Goal: Information Seeking & Learning: Learn about a topic

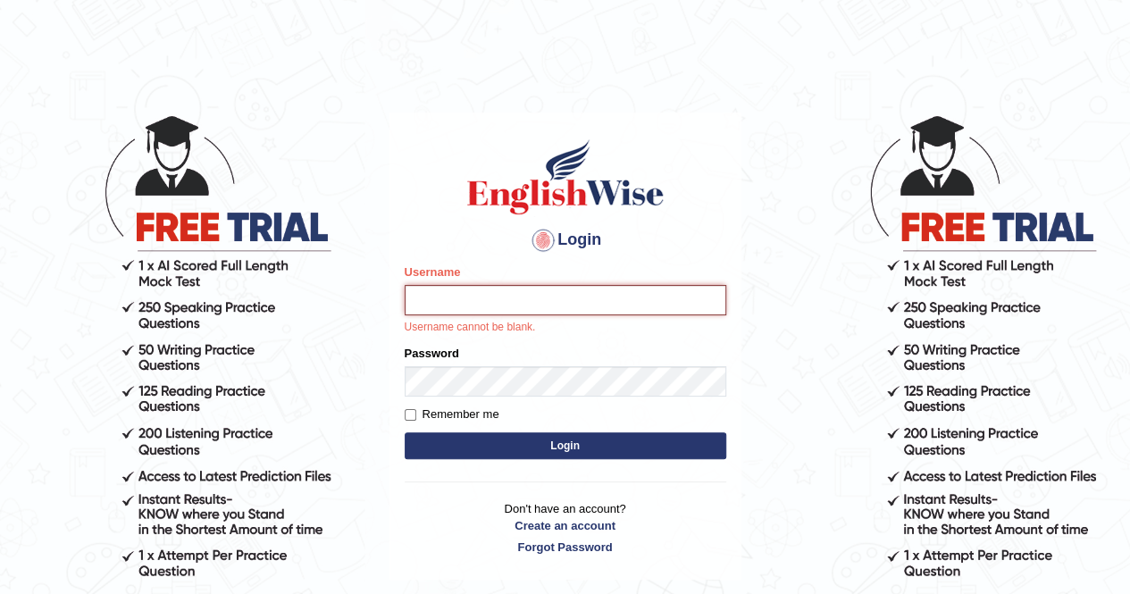
type input "j"
click at [406, 416] on form "Please fix the following errors: Username Josaine Username cannot be blank. Pas…" at bounding box center [566, 364] width 322 height 200
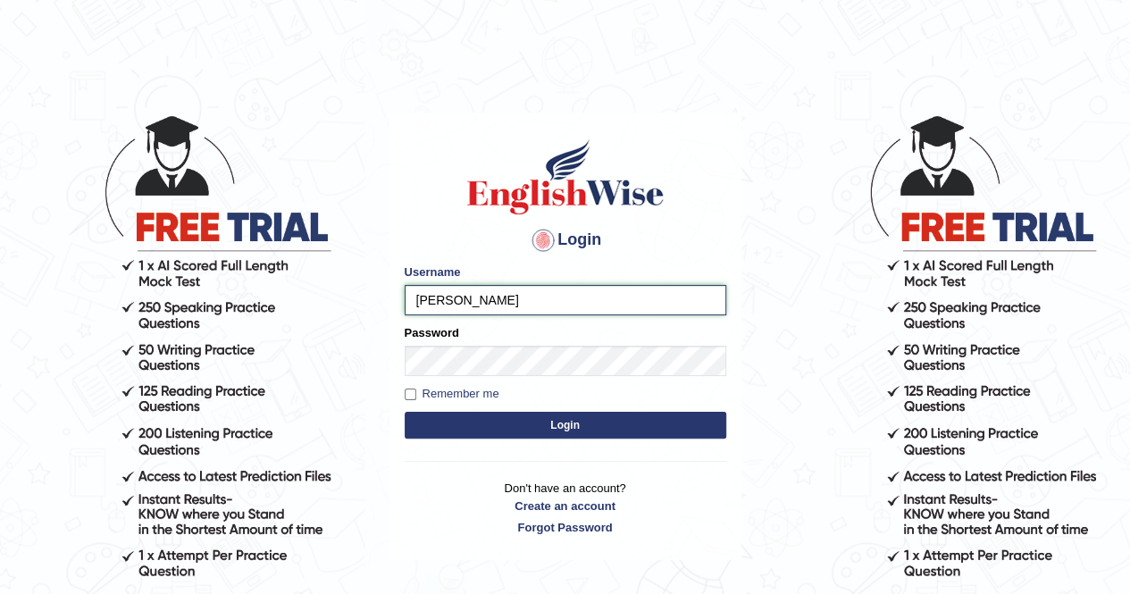
click at [474, 314] on input "[PERSON_NAME]" at bounding box center [566, 300] width 322 height 30
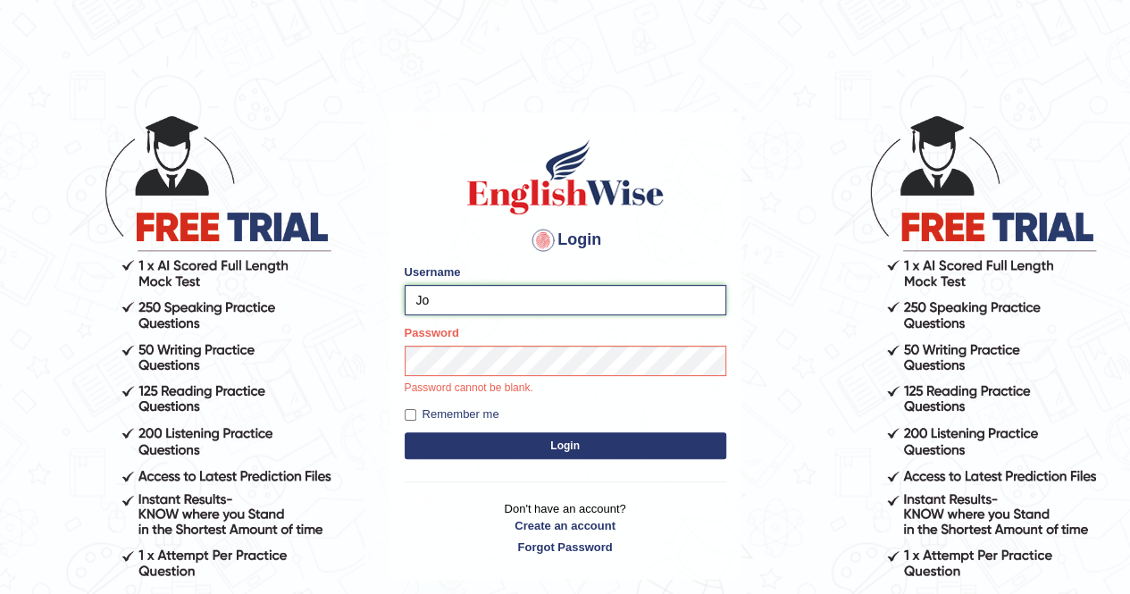
type input "J"
type input "[PERSON_NAME]"
click at [588, 444] on button "Login" at bounding box center [566, 446] width 322 height 27
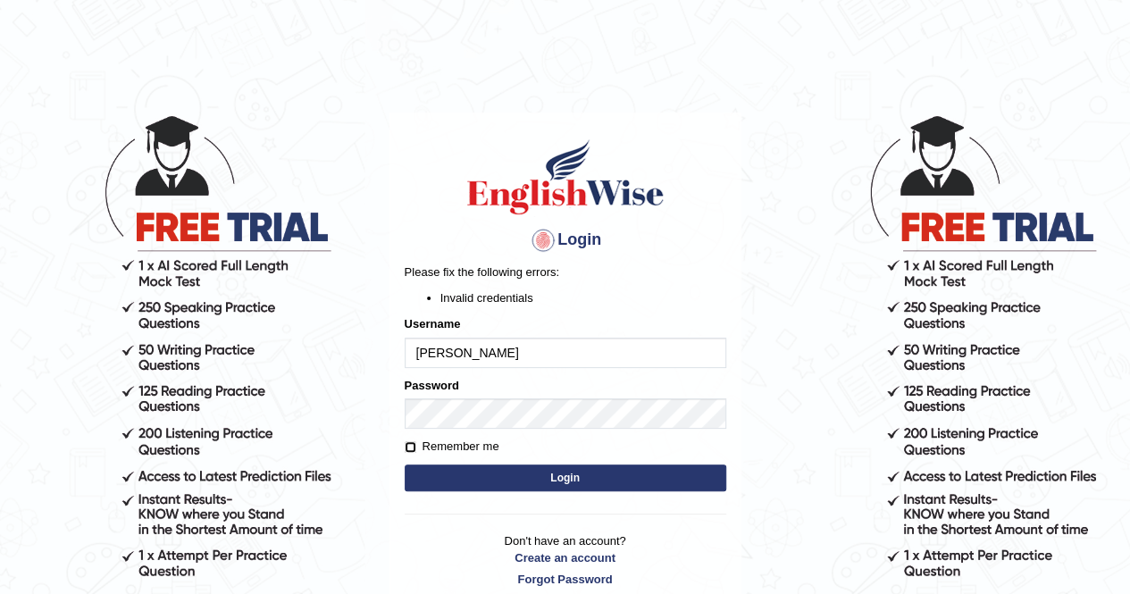
click at [414, 448] on input "Remember me" at bounding box center [411, 447] width 12 height 12
checkbox input "true"
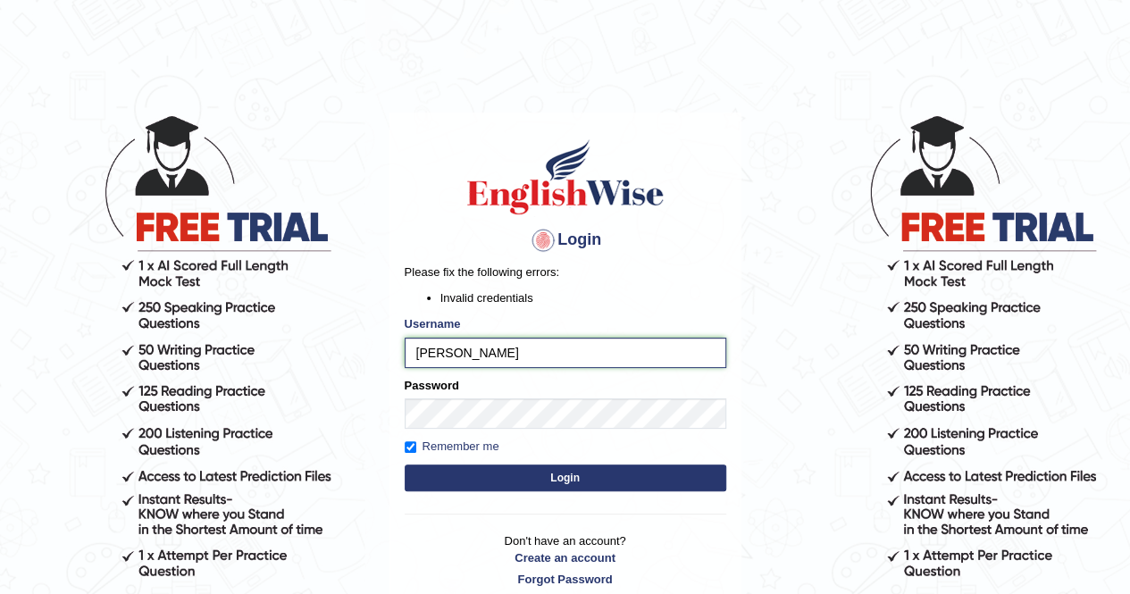
click at [461, 349] on input "[PERSON_NAME]" at bounding box center [566, 353] width 322 height 30
type input "O"
click at [418, 356] on input "[PERSON_NAME]" at bounding box center [566, 353] width 322 height 30
type input "Josaine"
click at [492, 475] on button "Login" at bounding box center [566, 478] width 322 height 27
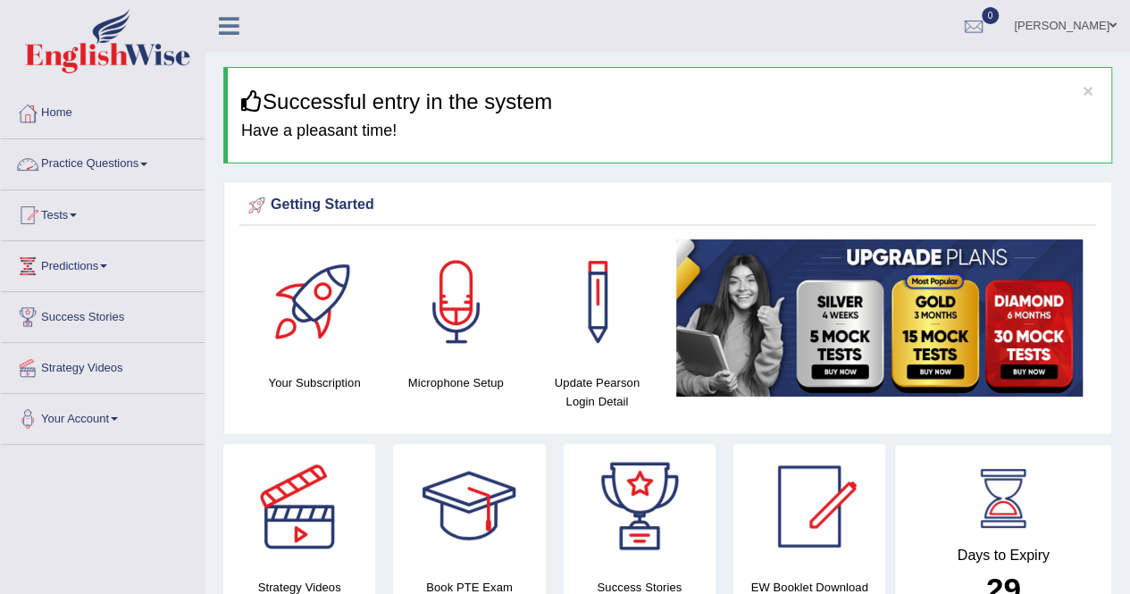
click at [88, 113] on link "Home" at bounding box center [103, 110] width 204 height 45
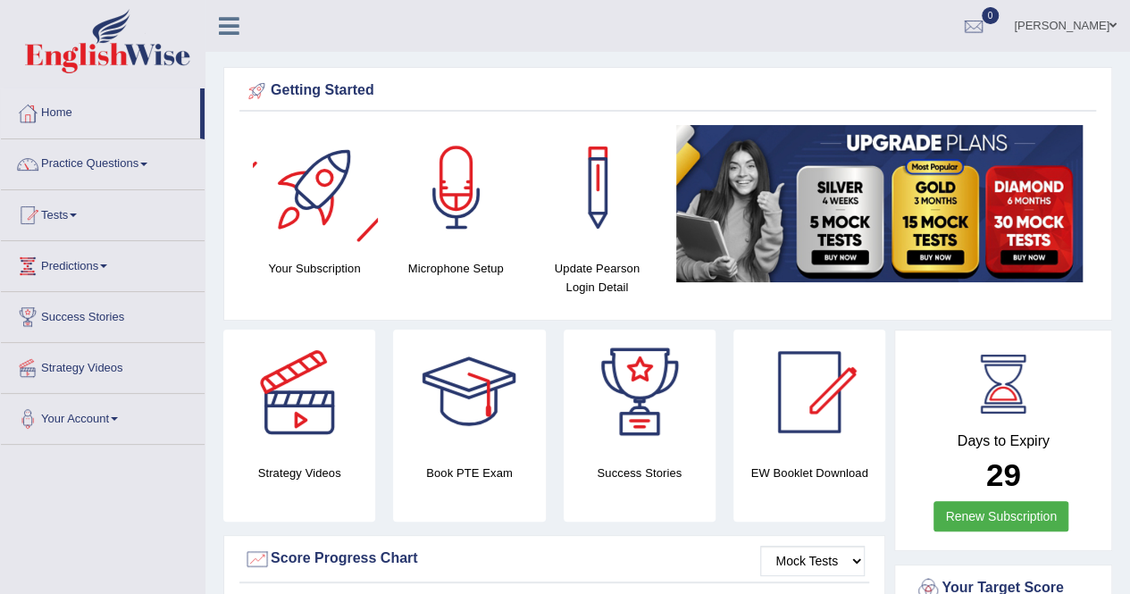
click at [342, 204] on div at bounding box center [315, 187] width 125 height 125
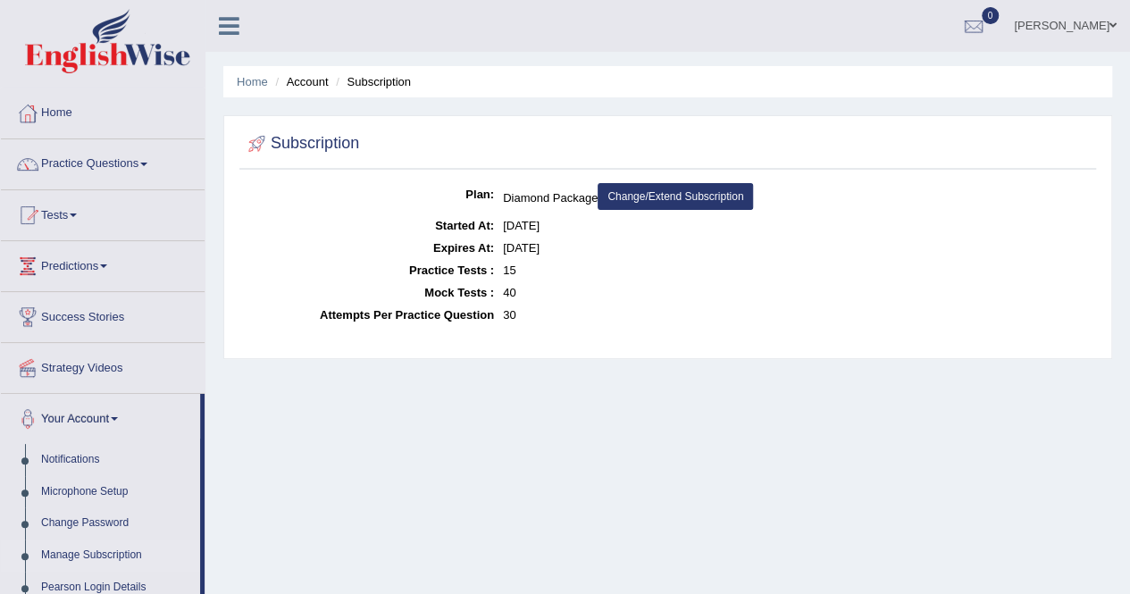
click at [133, 131] on link "Home" at bounding box center [103, 110] width 204 height 45
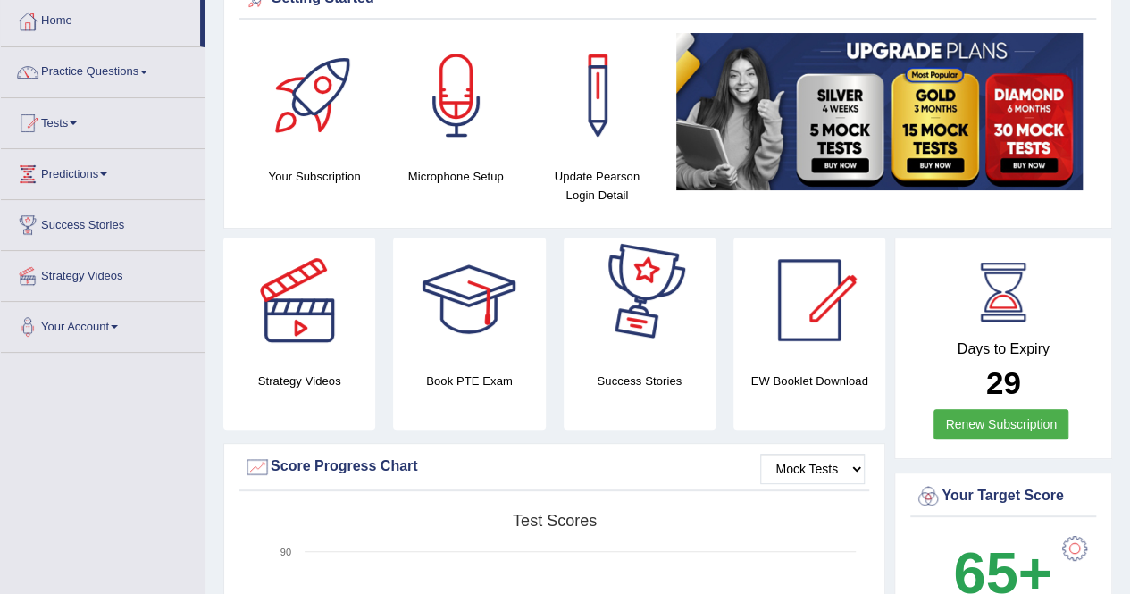
scroll to position [105, 0]
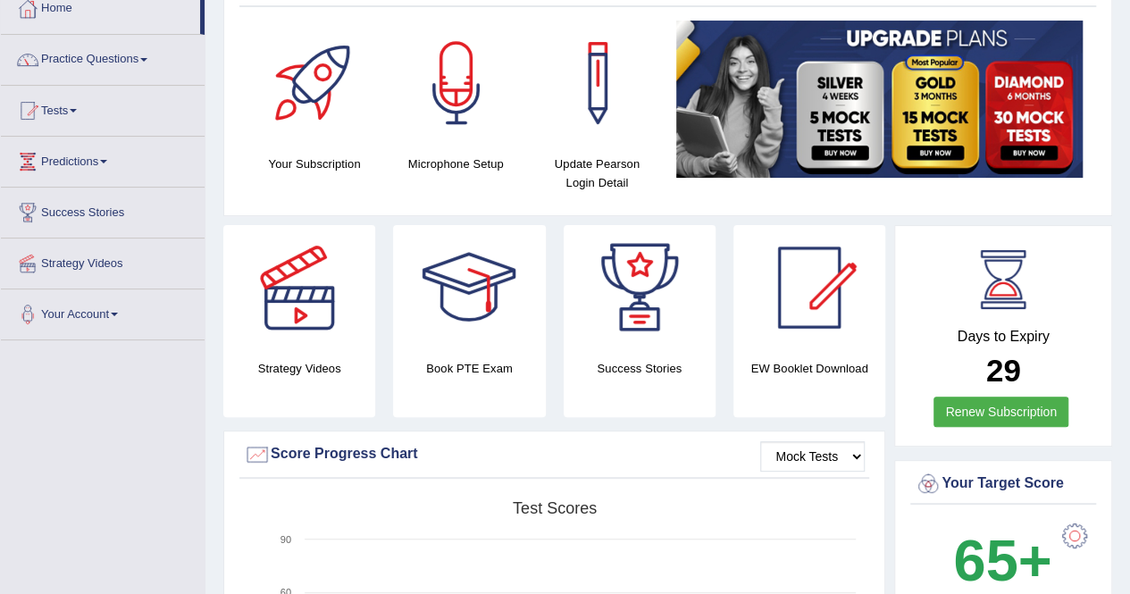
click at [349, 285] on div at bounding box center [299, 287] width 125 height 125
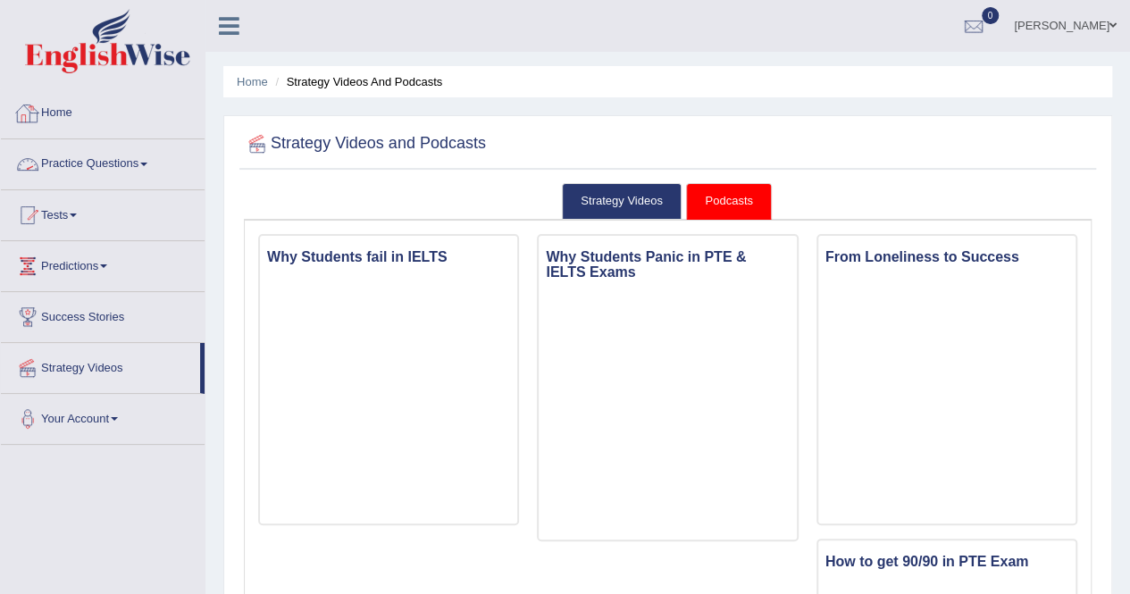
click at [148, 120] on link "Home" at bounding box center [103, 110] width 204 height 45
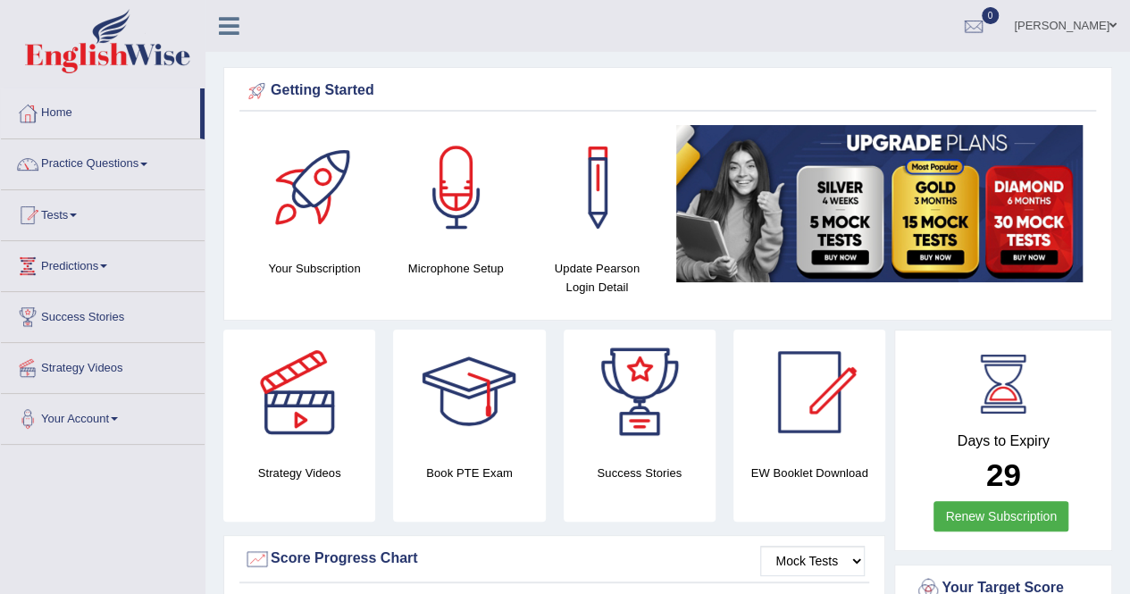
click at [114, 204] on link "Tests" at bounding box center [103, 212] width 204 height 45
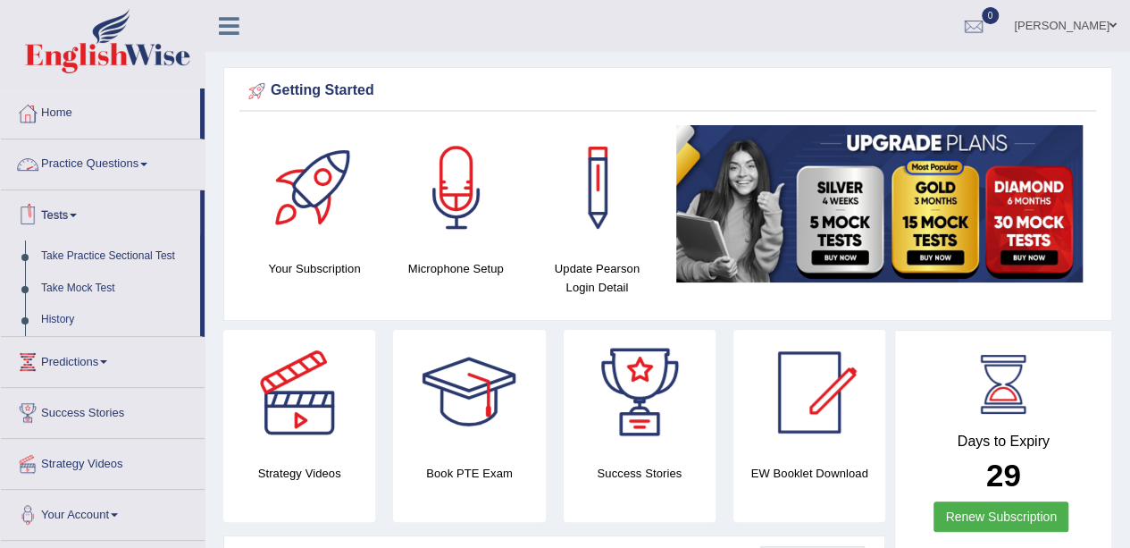
click at [144, 151] on link "Practice Questions" at bounding box center [103, 161] width 204 height 45
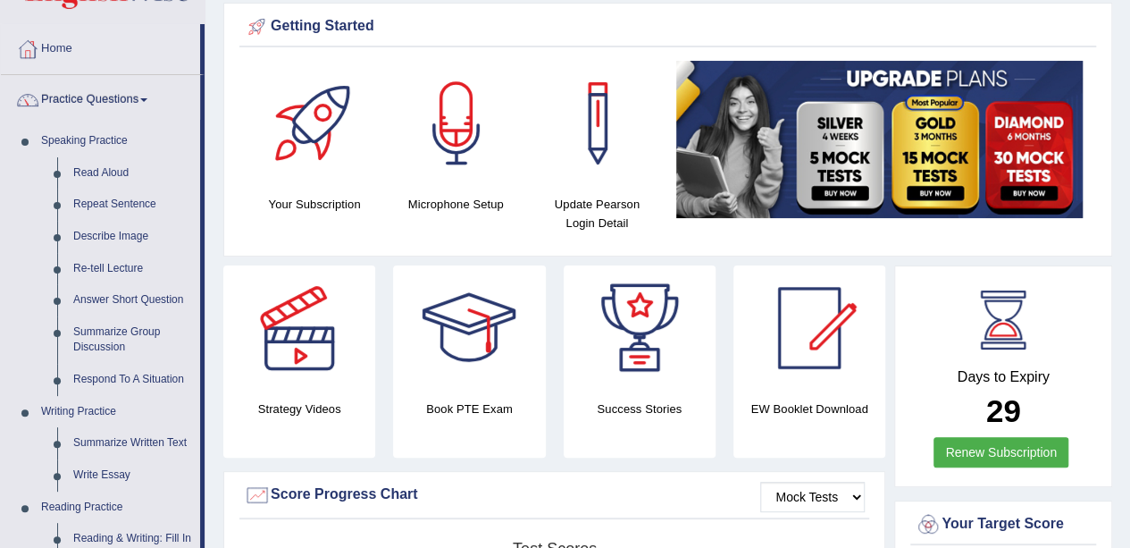
scroll to position [52, 0]
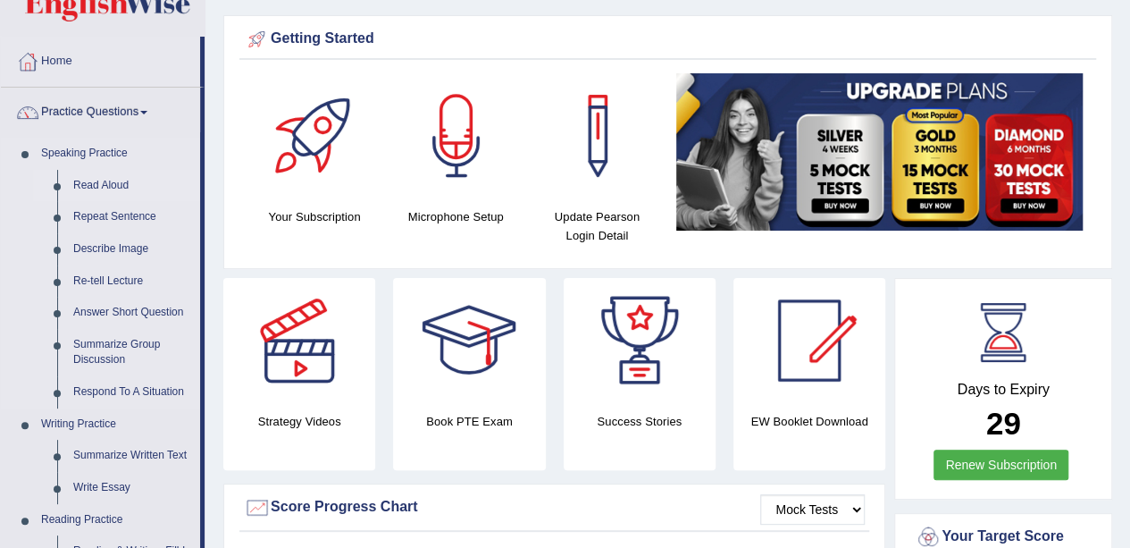
click at [79, 176] on link "Read Aloud" at bounding box center [132, 186] width 135 height 32
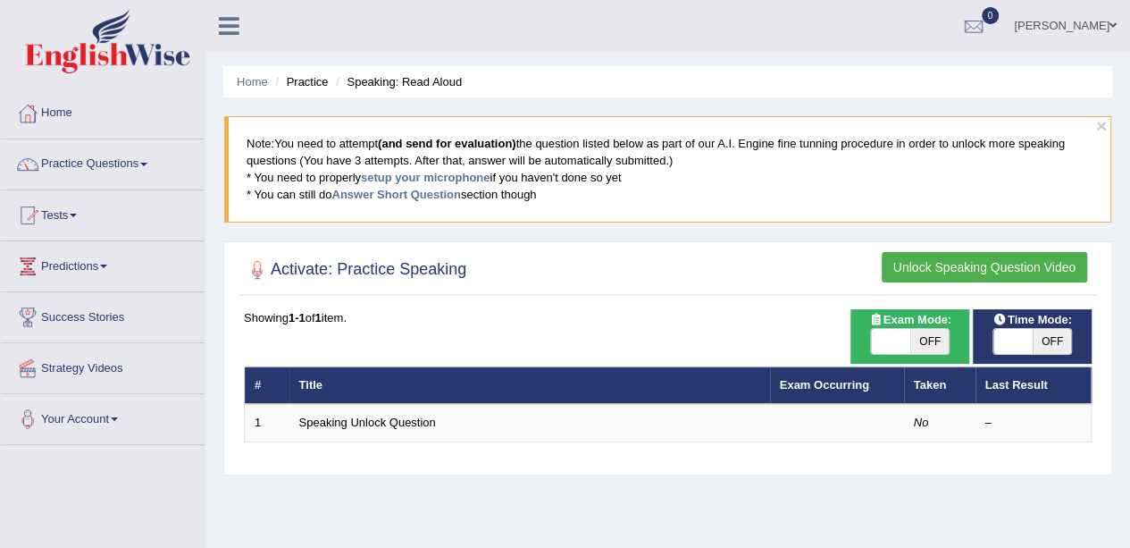
click at [912, 264] on button "Unlock Speaking Question Video" at bounding box center [985, 267] width 206 height 30
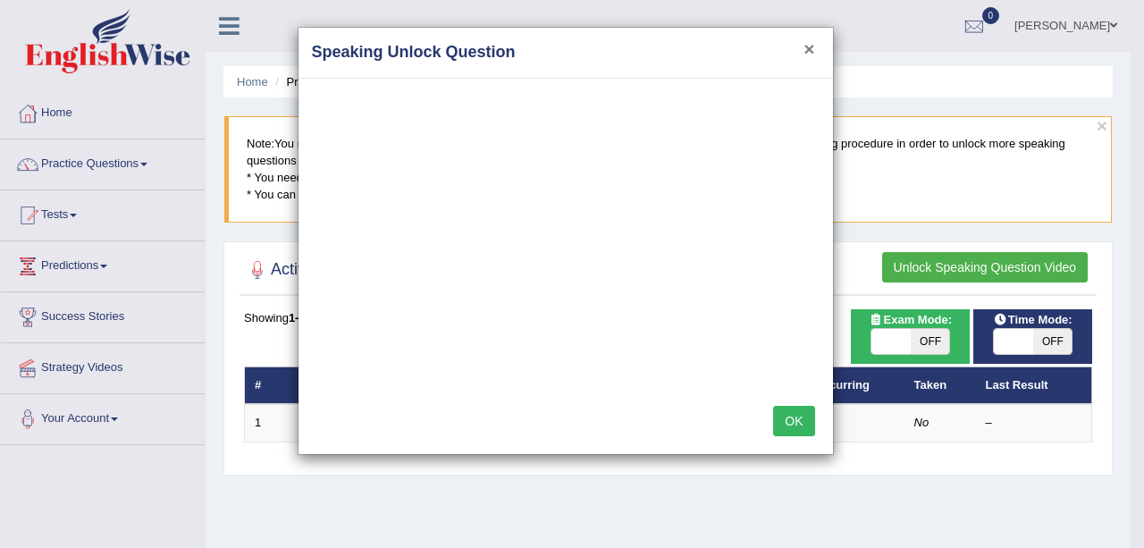
click at [811, 47] on button "×" at bounding box center [808, 48] width 11 height 19
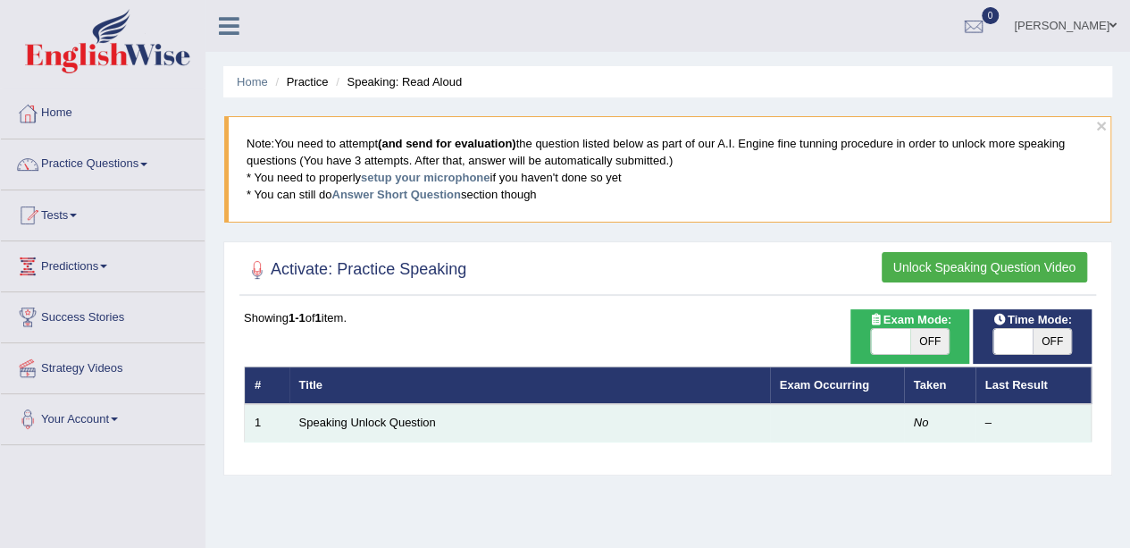
click at [504, 422] on td "Speaking Unlock Question" at bounding box center [530, 423] width 481 height 38
click at [425, 419] on link "Speaking Unlock Question" at bounding box center [367, 422] width 137 height 13
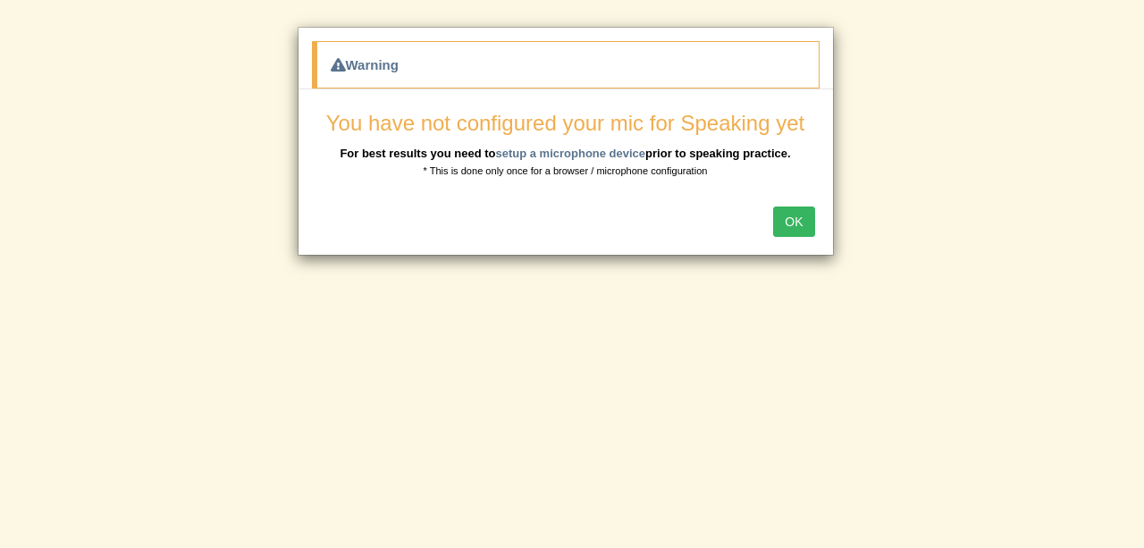
click at [799, 224] on button "OK" at bounding box center [793, 221] width 41 height 30
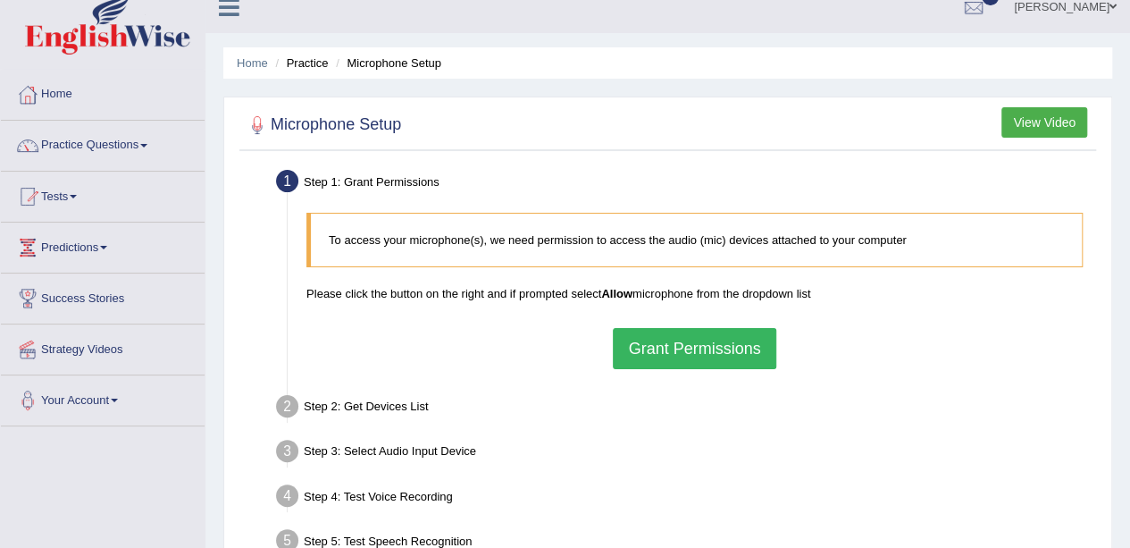
scroll to position [18, 0]
click at [642, 342] on button "Grant Permissions" at bounding box center [694, 349] width 163 height 41
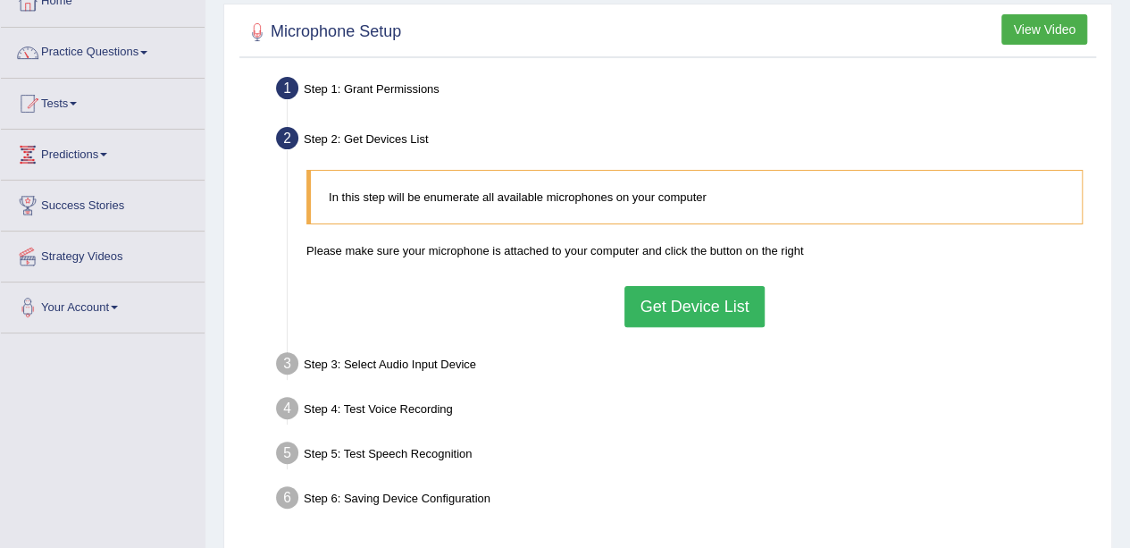
scroll to position [113, 0]
click at [664, 305] on button "Get Device List" at bounding box center [694, 305] width 139 height 41
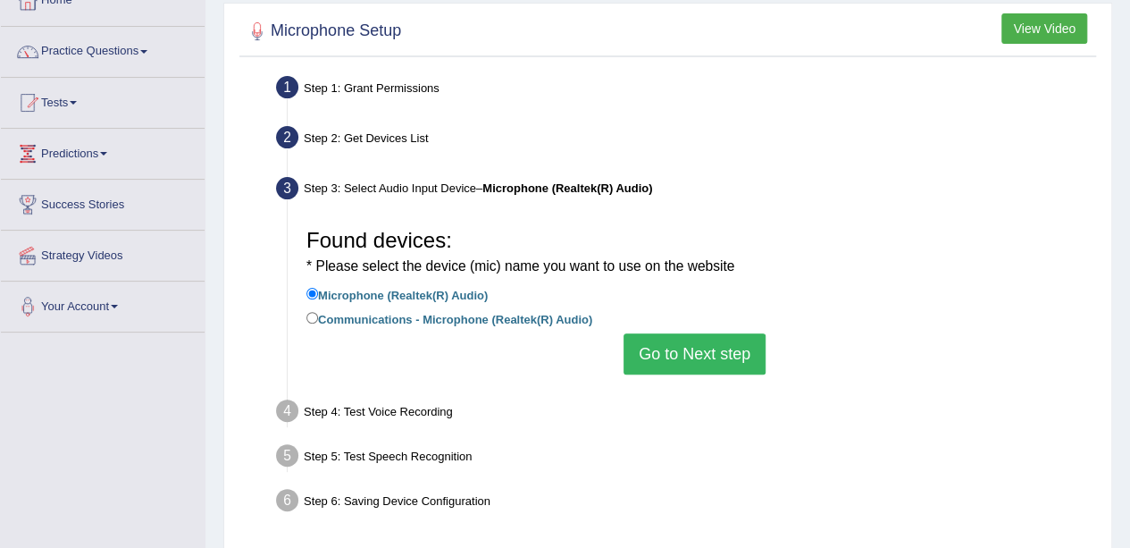
click at [677, 357] on button "Go to Next step" at bounding box center [695, 353] width 142 height 41
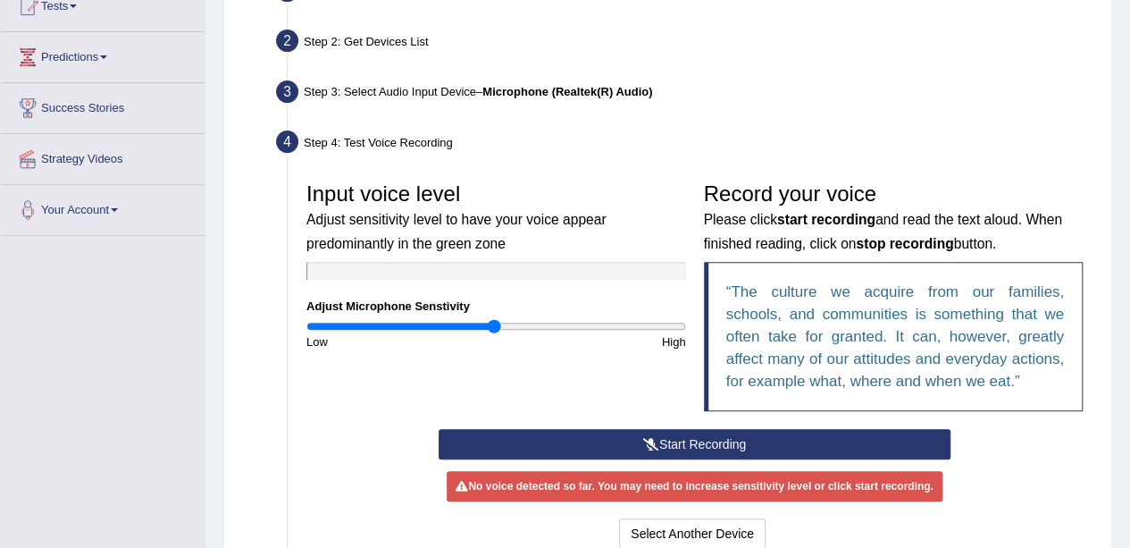
scroll to position [217, 0]
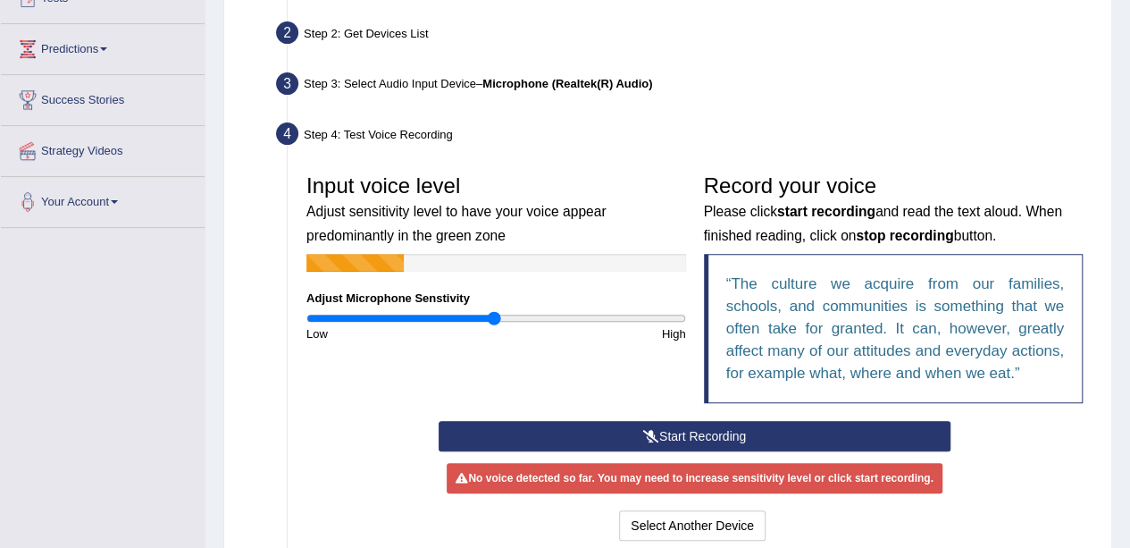
click at [656, 426] on button "Start Recording" at bounding box center [695, 436] width 512 height 30
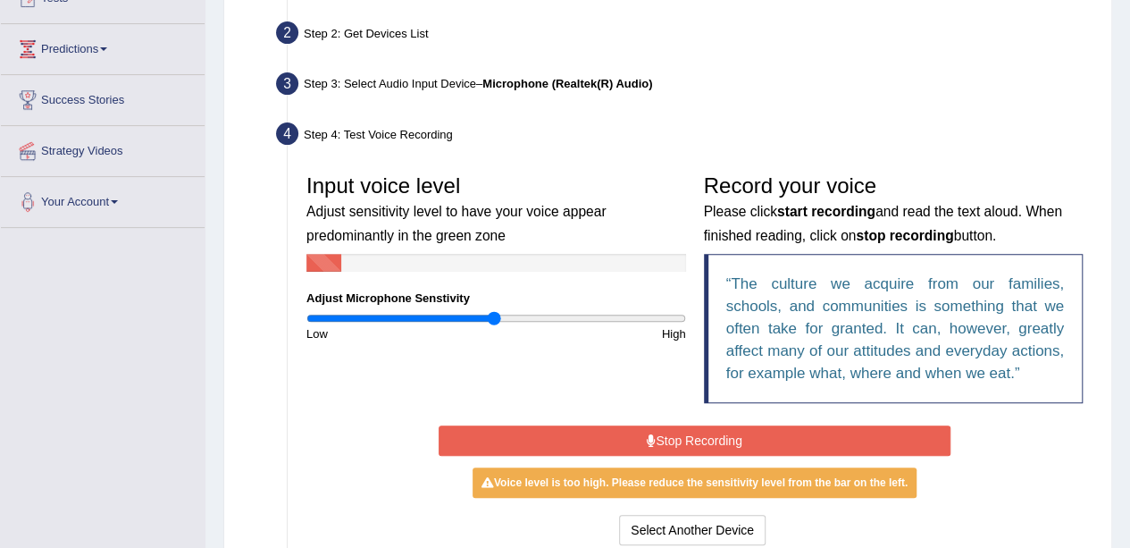
click at [652, 429] on button "Stop Recording" at bounding box center [695, 440] width 512 height 30
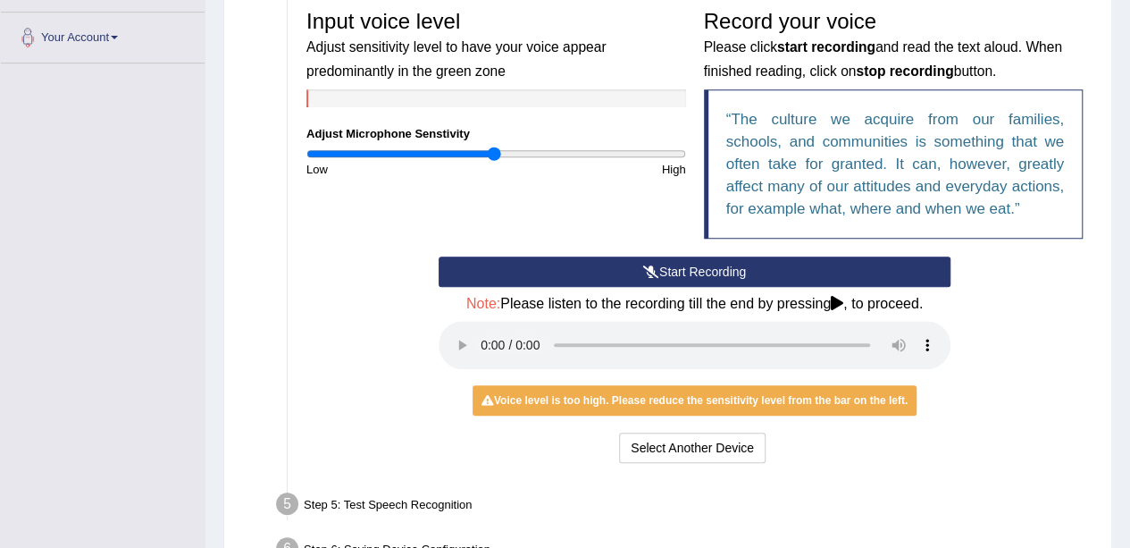
scroll to position [381, 0]
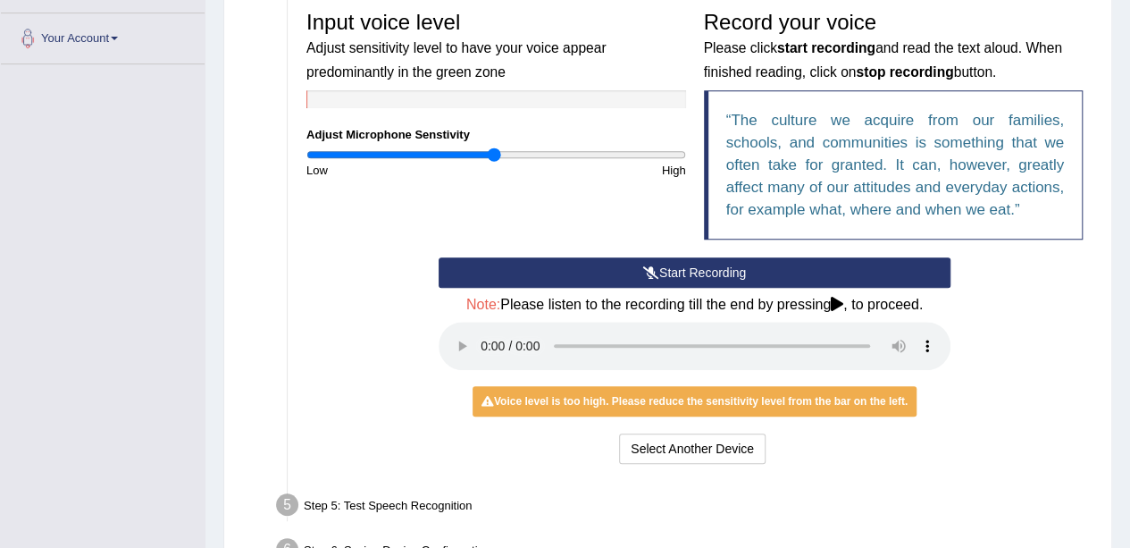
click at [958, 363] on div "Start Recording Stop Recording Note: Please listen to the recording till the en…" at bounding box center [695, 362] width 530 height 211
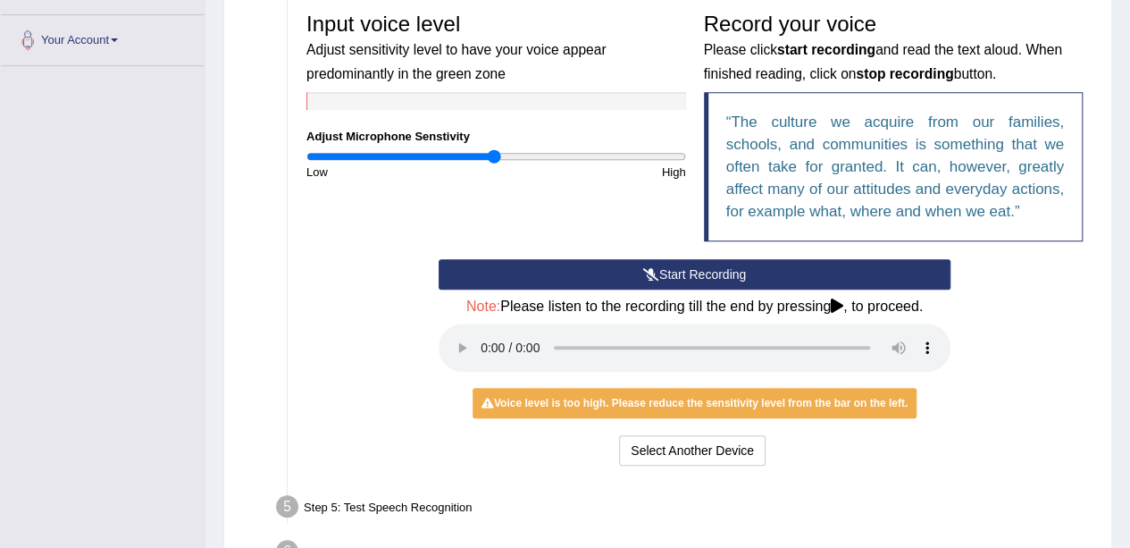
scroll to position [385, 0]
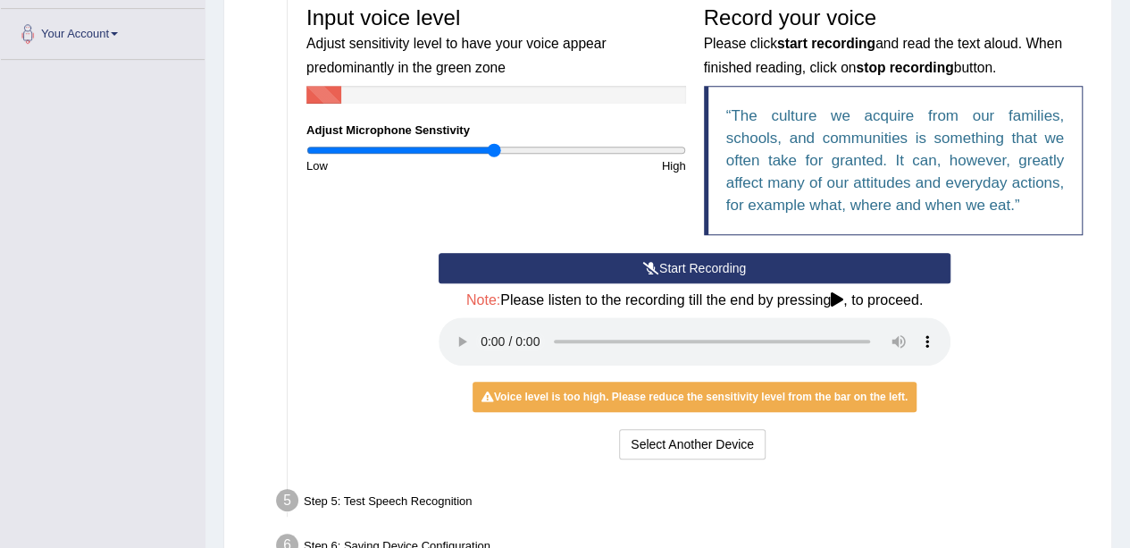
click at [551, 399] on div "Voice level is too high. Please reduce the sensitivity level from the bar on th…" at bounding box center [695, 397] width 444 height 30
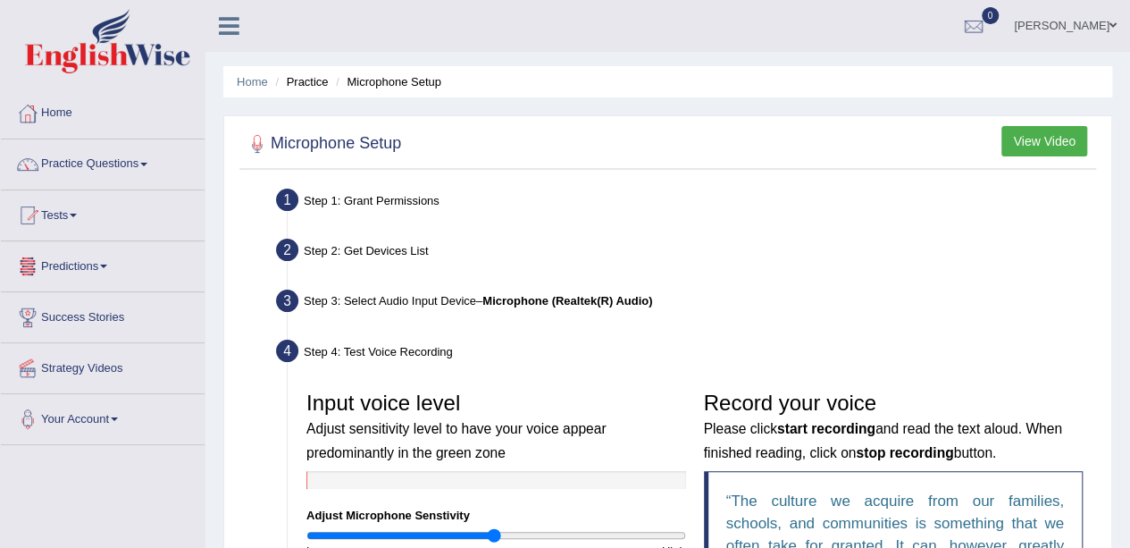
scroll to position [1, 0]
click at [149, 156] on link "Practice Questions" at bounding box center [103, 161] width 204 height 45
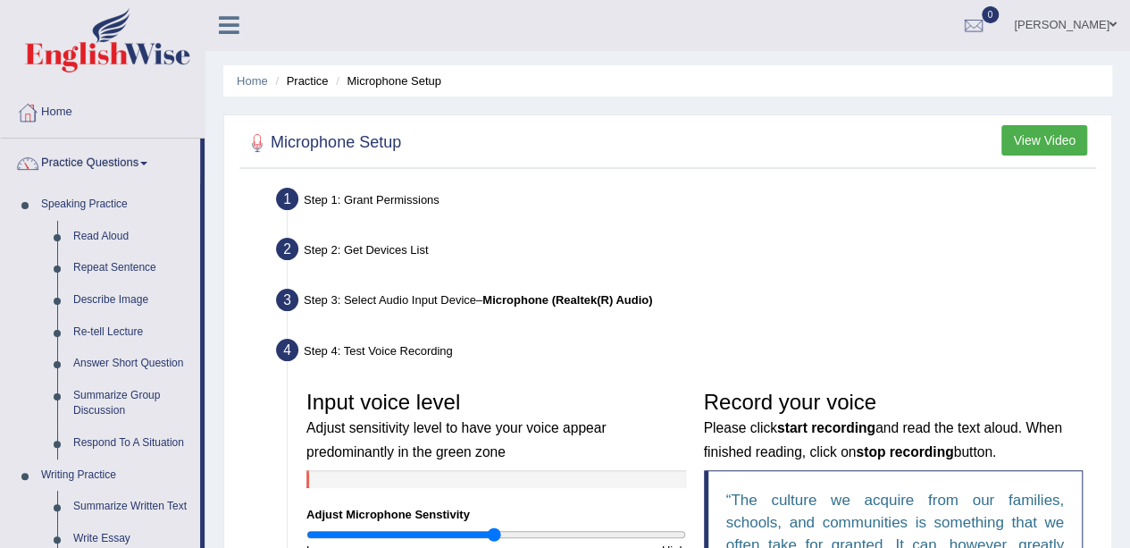
click at [149, 156] on link "Practice Questions" at bounding box center [100, 161] width 199 height 45
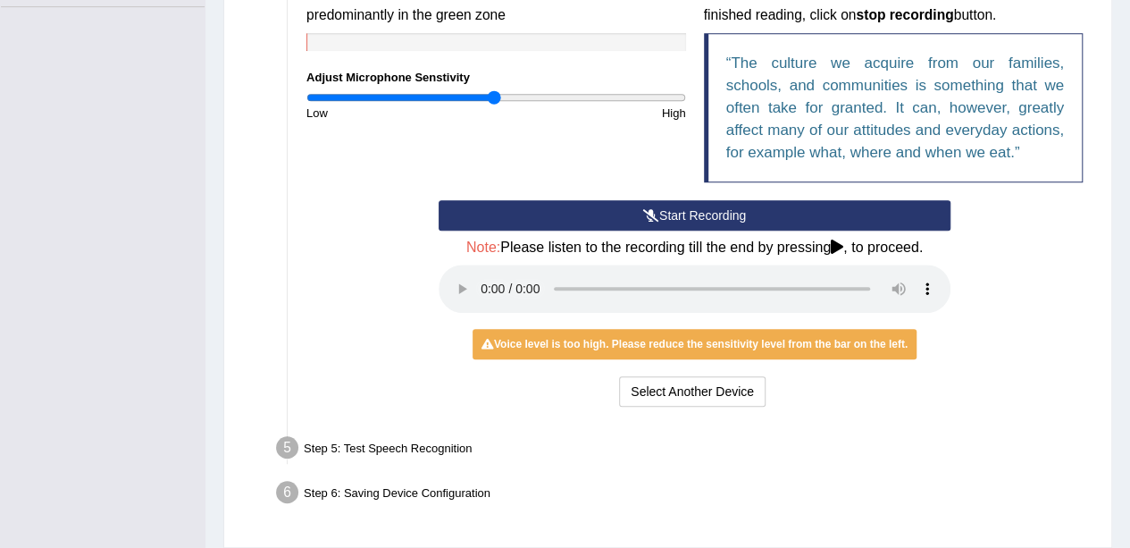
scroll to position [437, 0]
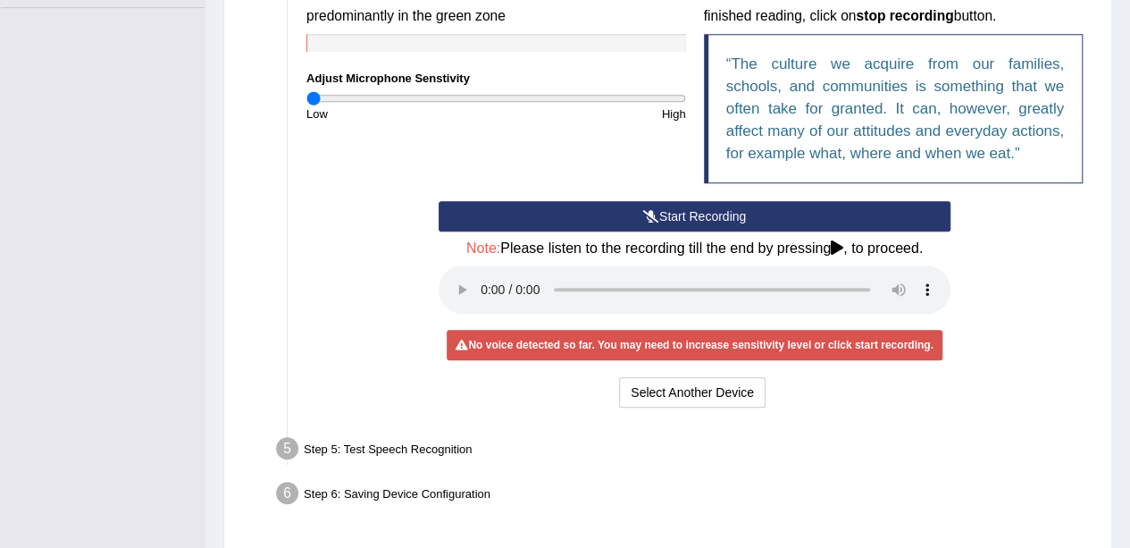
click at [309, 96] on input "range" at bounding box center [497, 98] width 380 height 14
click at [337, 93] on input "range" at bounding box center [497, 98] width 380 height 14
click at [624, 98] on input "range" at bounding box center [497, 98] width 380 height 14
click at [658, 96] on input "range" at bounding box center [497, 98] width 380 height 14
click at [563, 96] on input "range" at bounding box center [497, 98] width 380 height 14
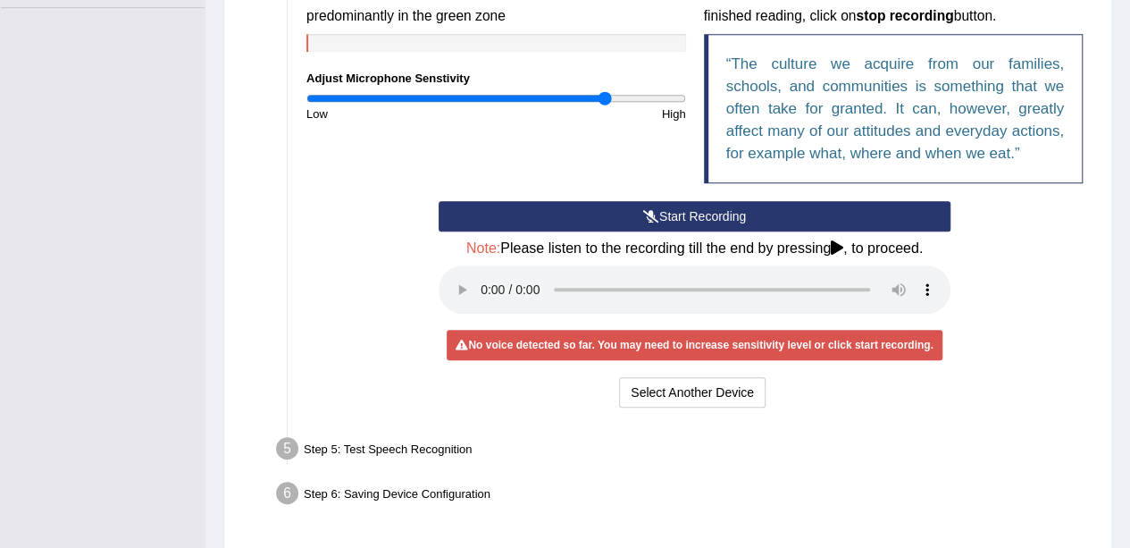
click at [604, 97] on input "range" at bounding box center [497, 98] width 380 height 14
click at [586, 96] on input "range" at bounding box center [497, 98] width 380 height 14
click at [568, 94] on input "range" at bounding box center [497, 98] width 380 height 14
click at [543, 95] on input "range" at bounding box center [497, 98] width 380 height 14
click at [524, 94] on input "range" at bounding box center [497, 98] width 380 height 14
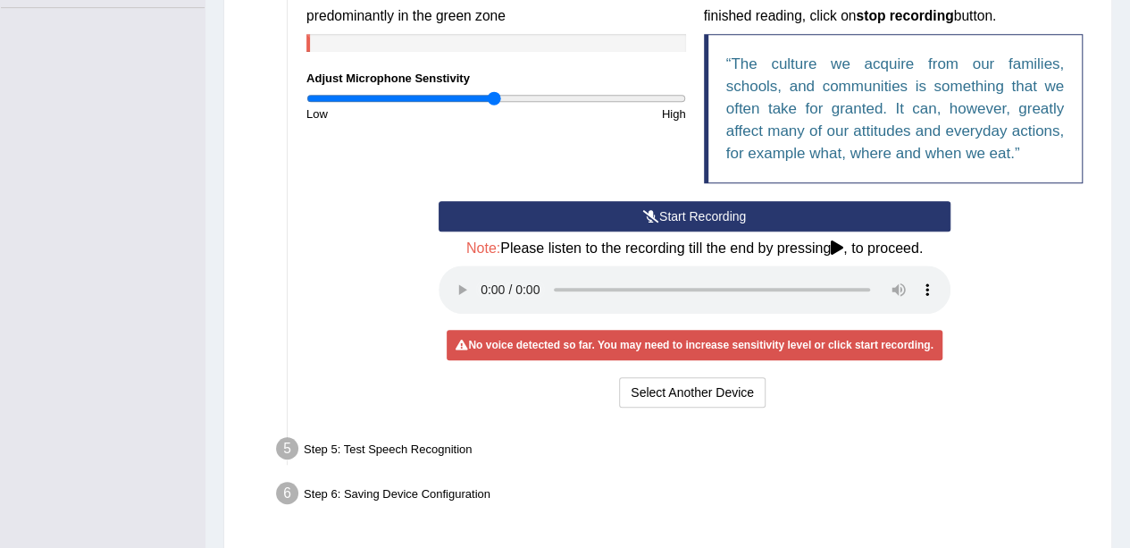
click at [493, 96] on input "range" at bounding box center [497, 98] width 380 height 14
click at [474, 94] on input "range" at bounding box center [497, 98] width 380 height 14
click at [675, 214] on button "Start Recording" at bounding box center [695, 216] width 512 height 30
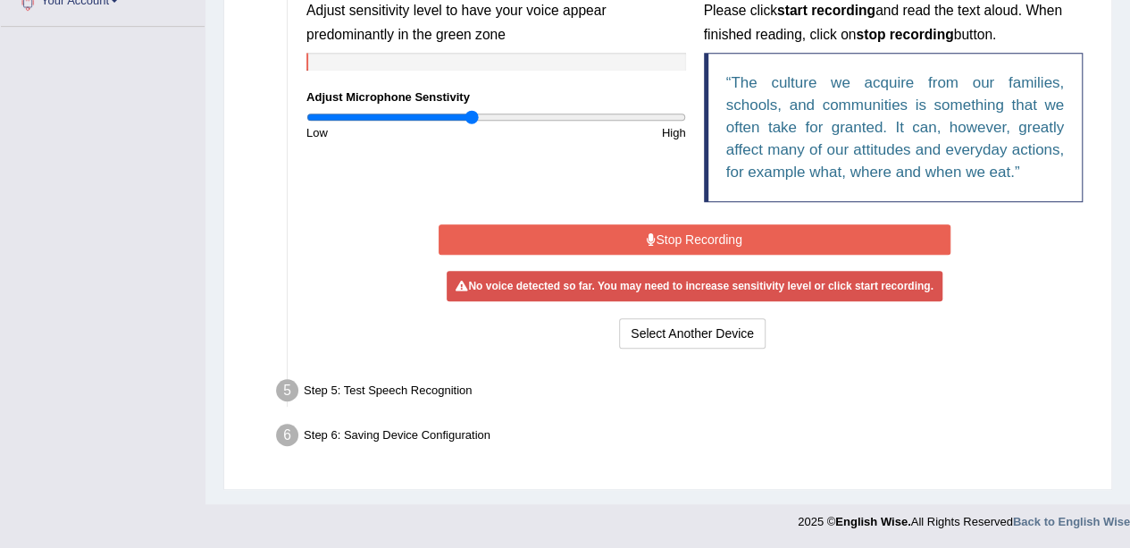
scroll to position [411, 0]
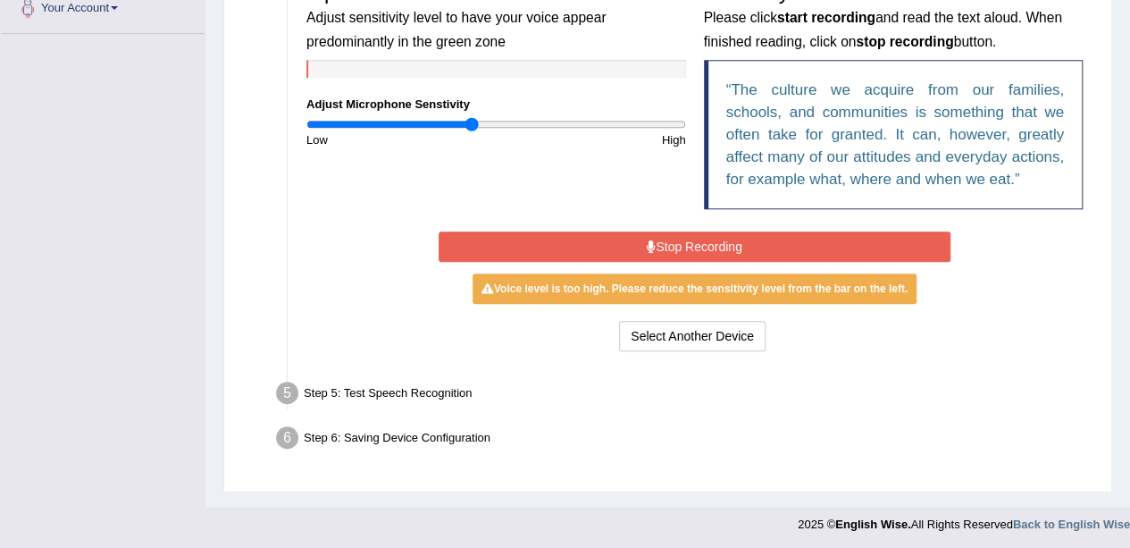
click at [701, 248] on button "Stop Recording" at bounding box center [695, 246] width 512 height 30
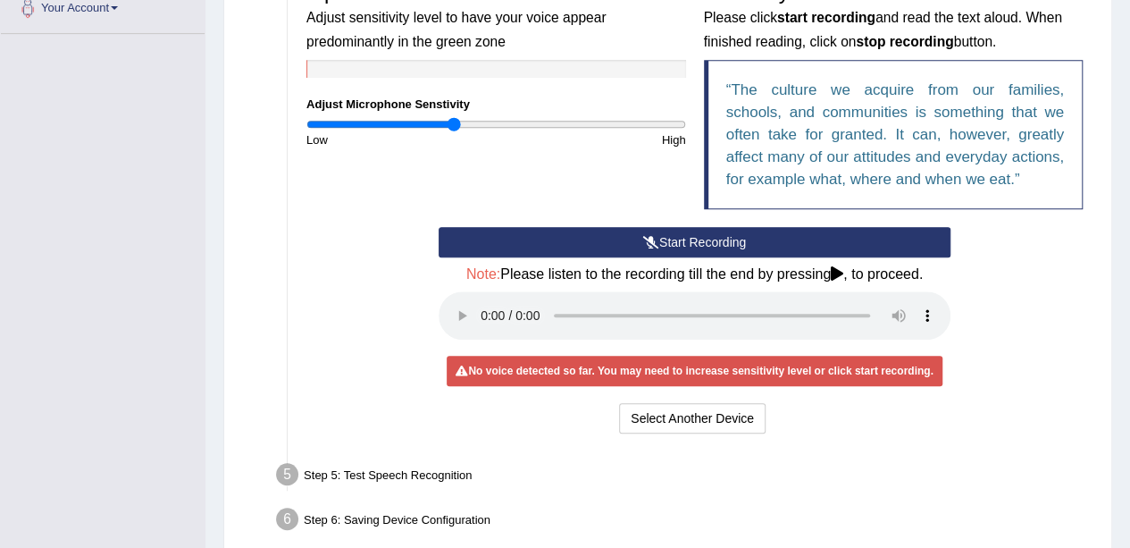
type input "0.78"
click at [452, 122] on input "range" at bounding box center [497, 124] width 380 height 14
click at [732, 246] on button "Start Recording" at bounding box center [695, 242] width 512 height 30
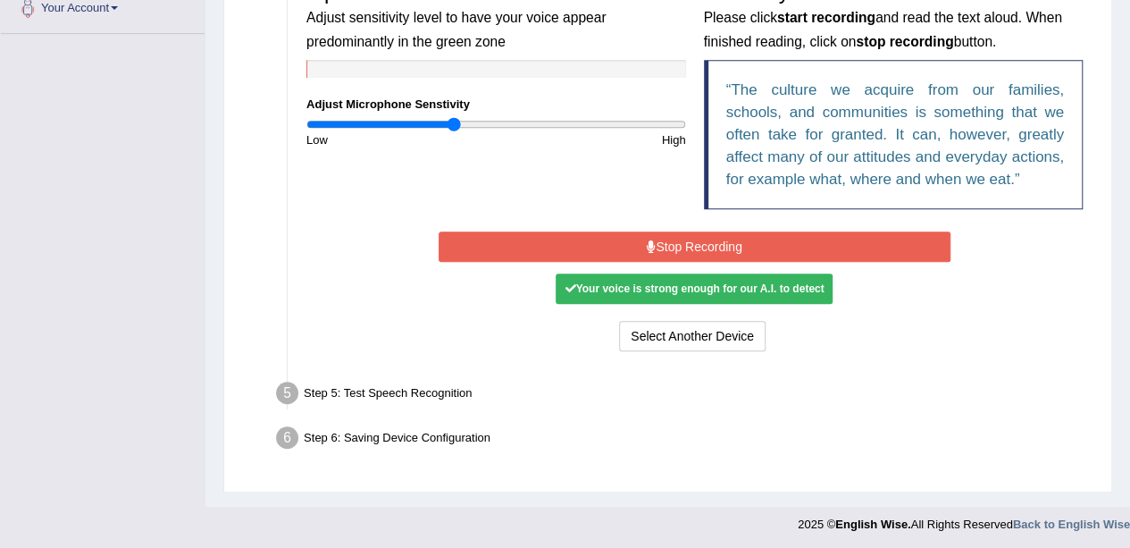
click at [732, 246] on button "Stop Recording" at bounding box center [695, 246] width 512 height 30
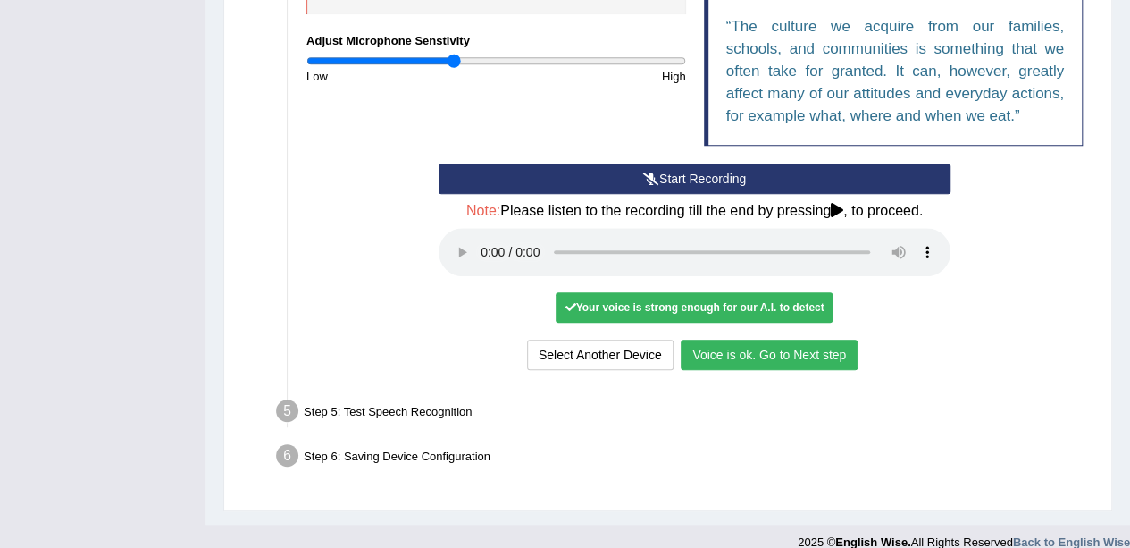
scroll to position [475, 0]
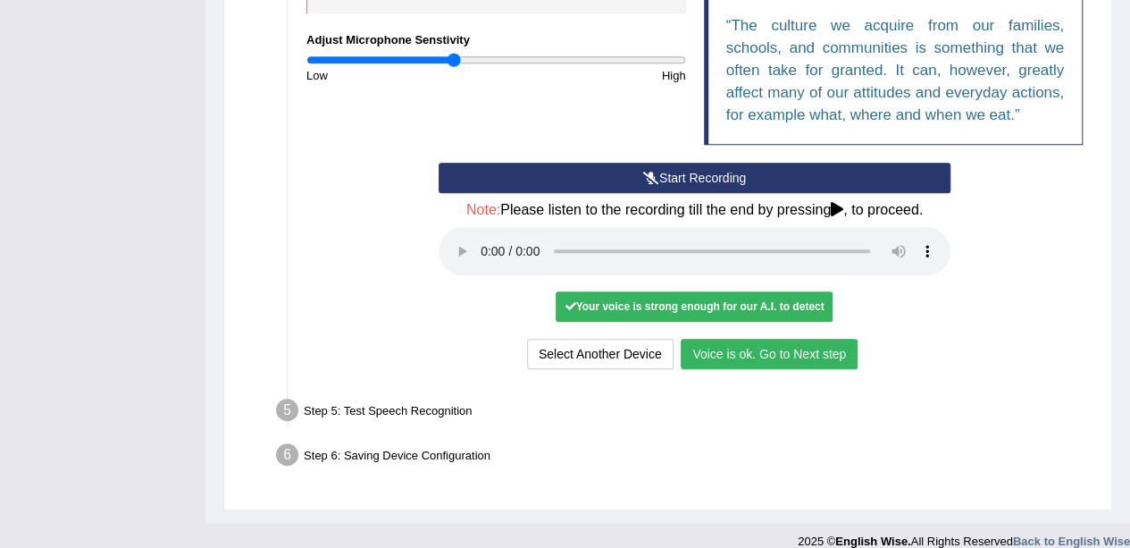
click at [726, 350] on button "Voice is ok. Go to Next step" at bounding box center [769, 354] width 177 height 30
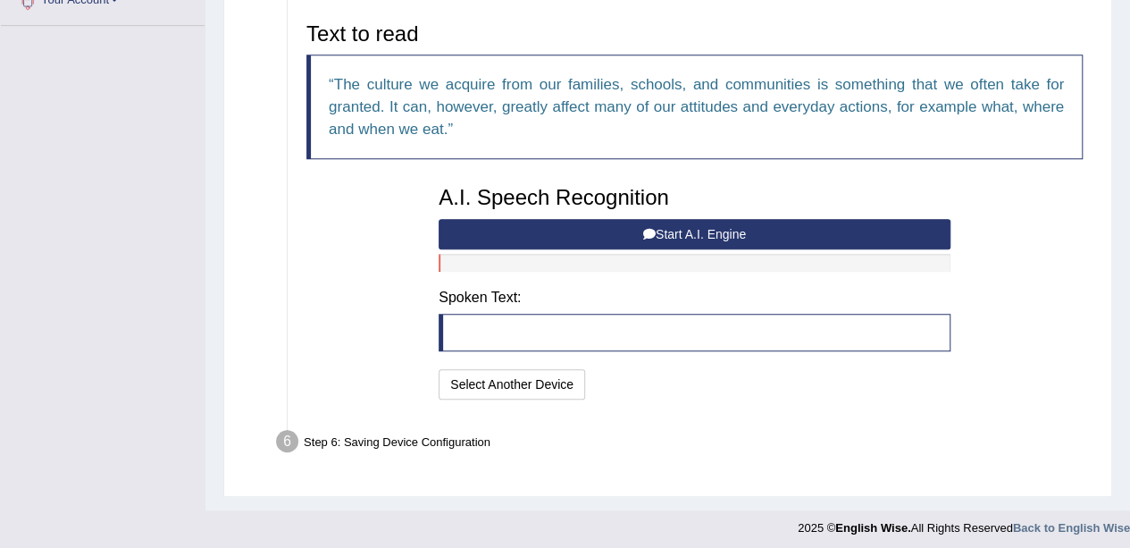
scroll to position [418, 0]
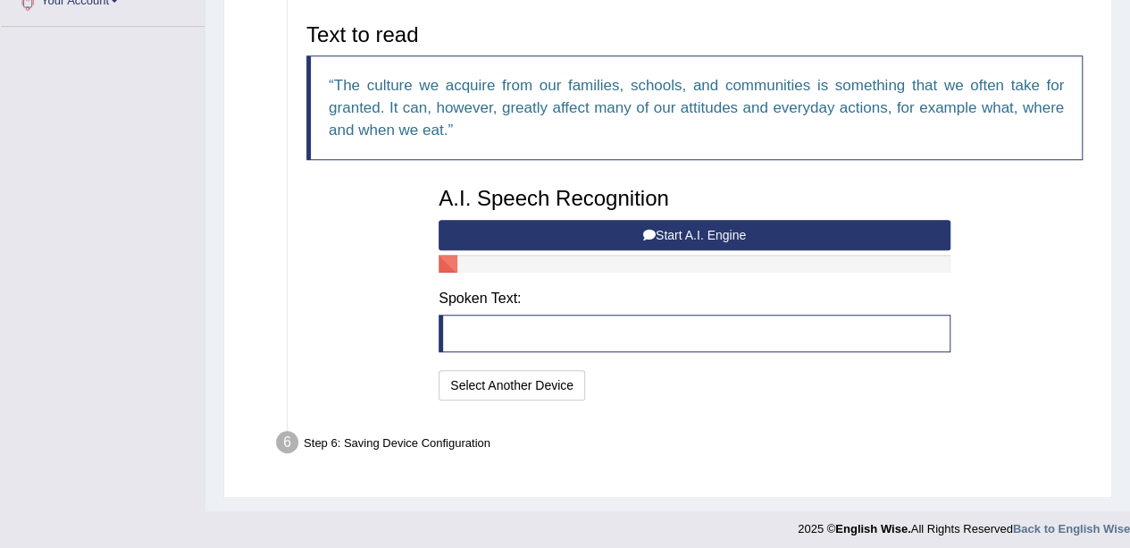
click at [751, 231] on button "Start A.I. Engine" at bounding box center [695, 235] width 512 height 30
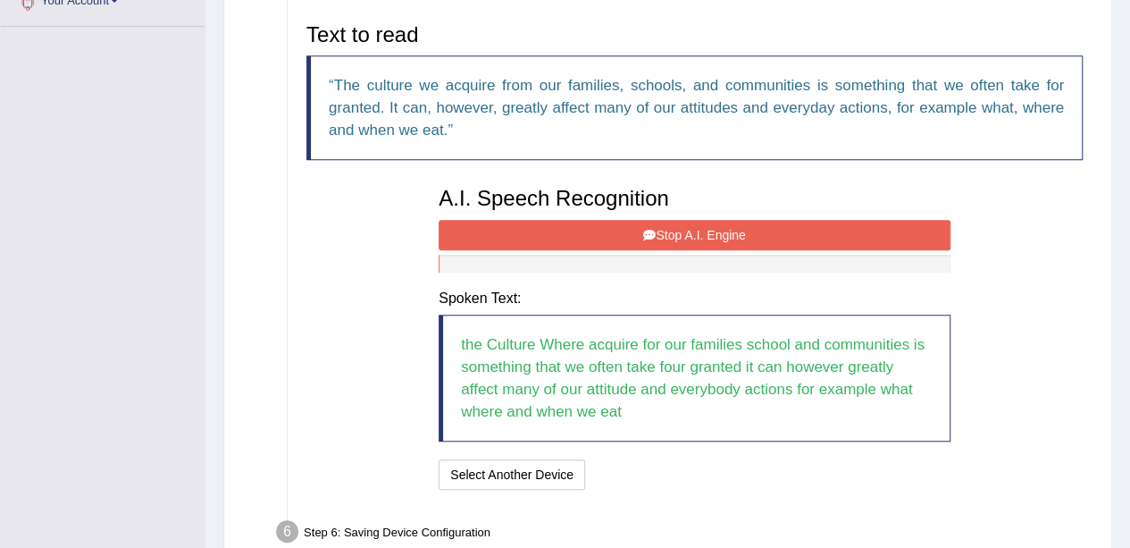
click at [699, 226] on button "Stop A.I. Engine" at bounding box center [695, 235] width 512 height 30
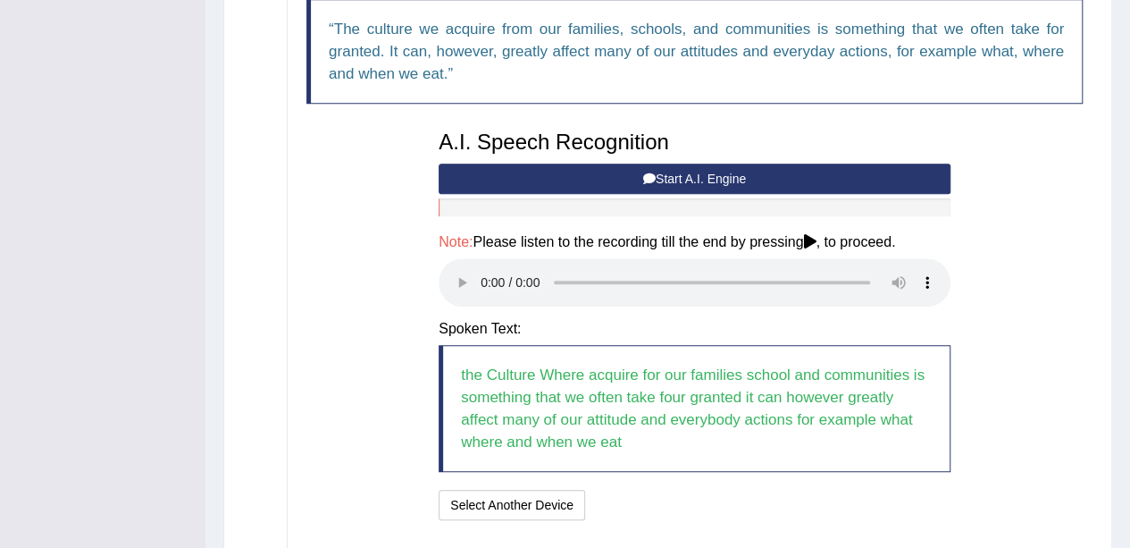
scroll to position [474, 0]
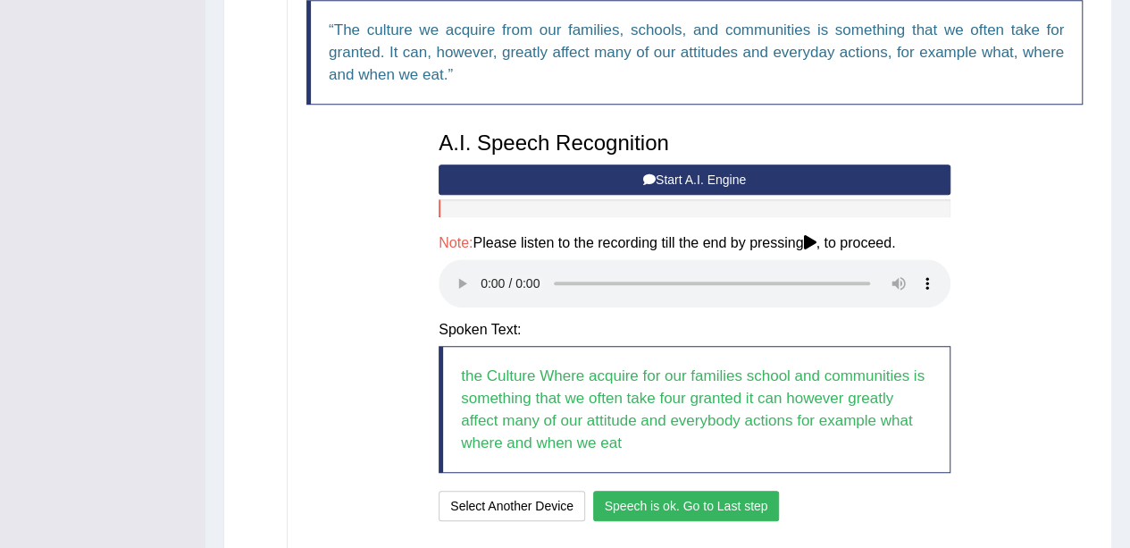
click at [705, 496] on button "Speech is ok. Go to Last step" at bounding box center [686, 506] width 187 height 30
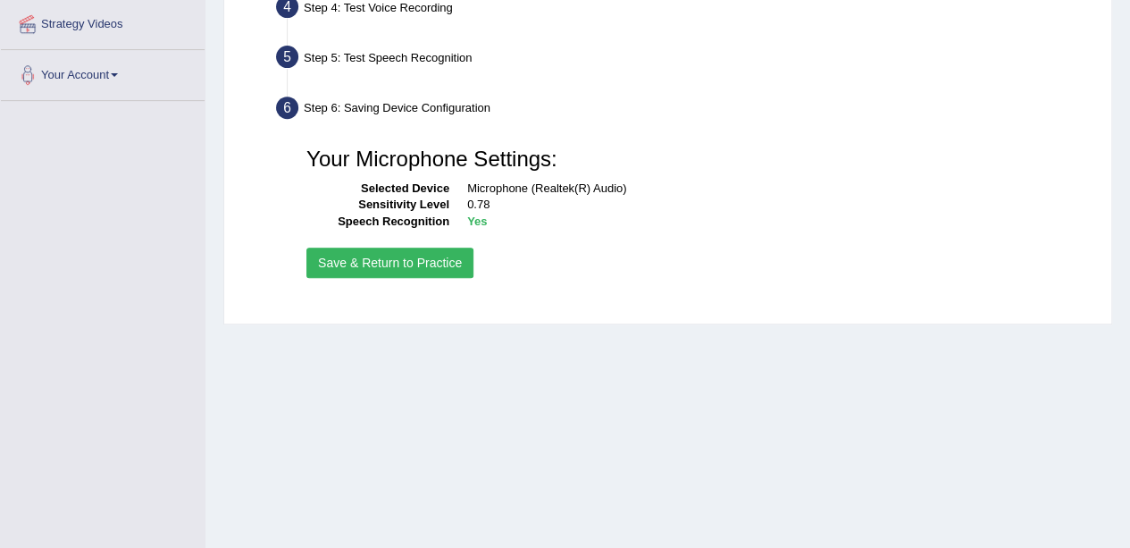
scroll to position [345, 0]
click at [441, 255] on button "Save & Return to Practice" at bounding box center [390, 262] width 167 height 30
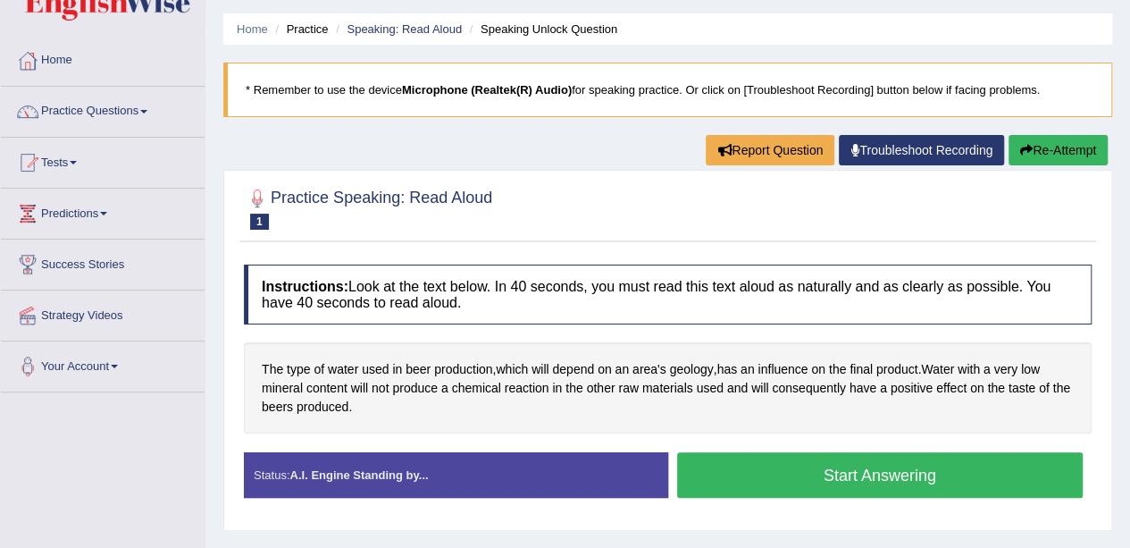
scroll to position [54, 0]
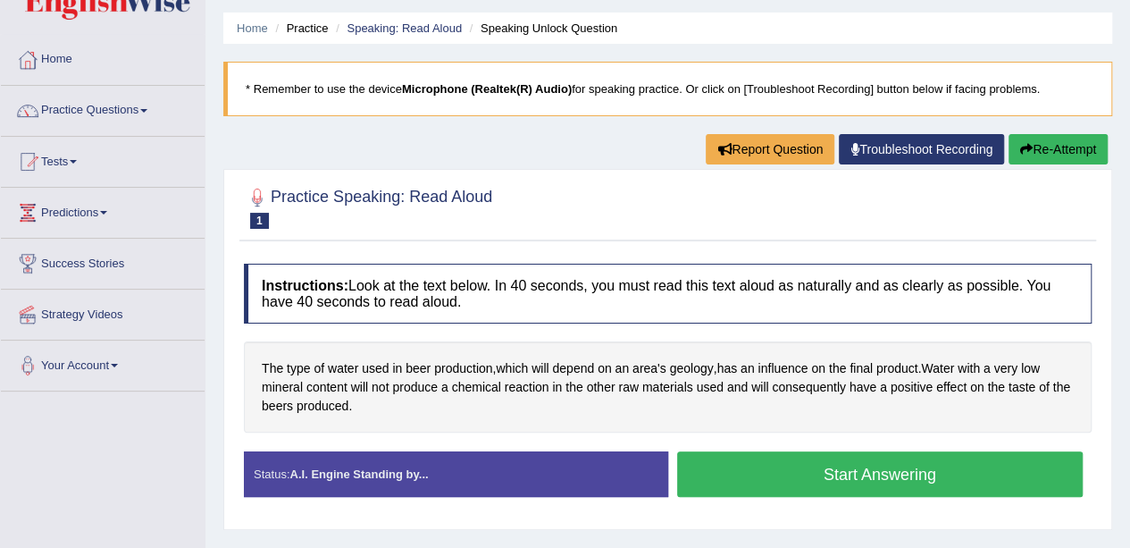
click at [851, 467] on button "Start Answering" at bounding box center [880, 474] width 407 height 46
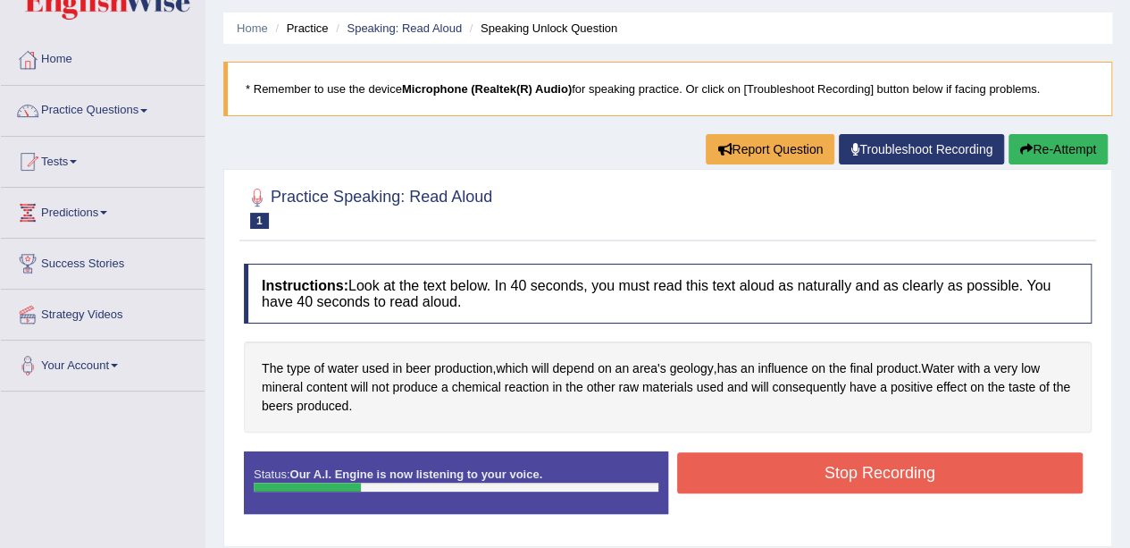
click at [765, 461] on button "Stop Recording" at bounding box center [880, 472] width 407 height 41
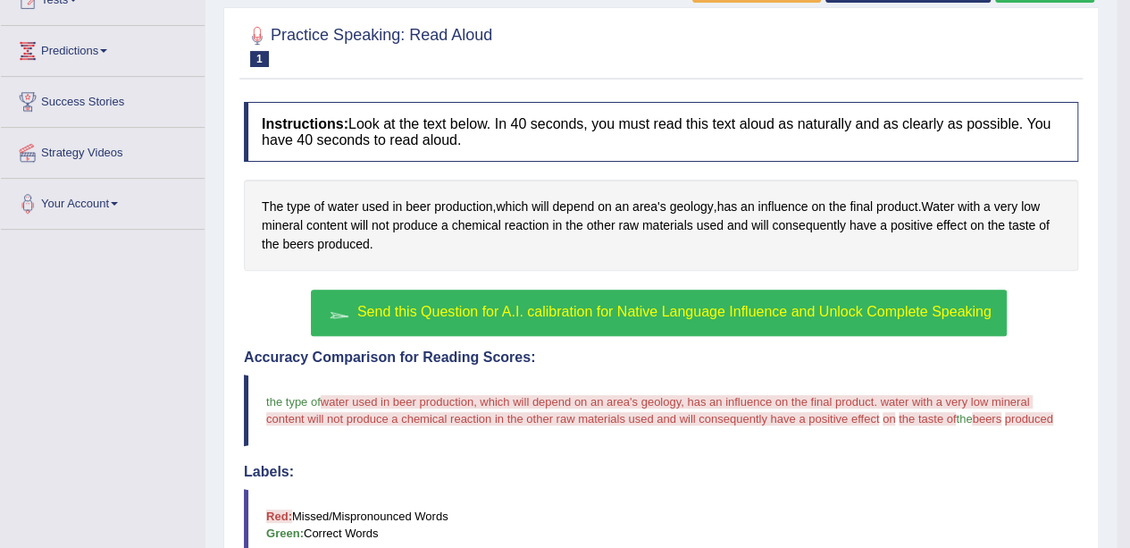
scroll to position [214, 0]
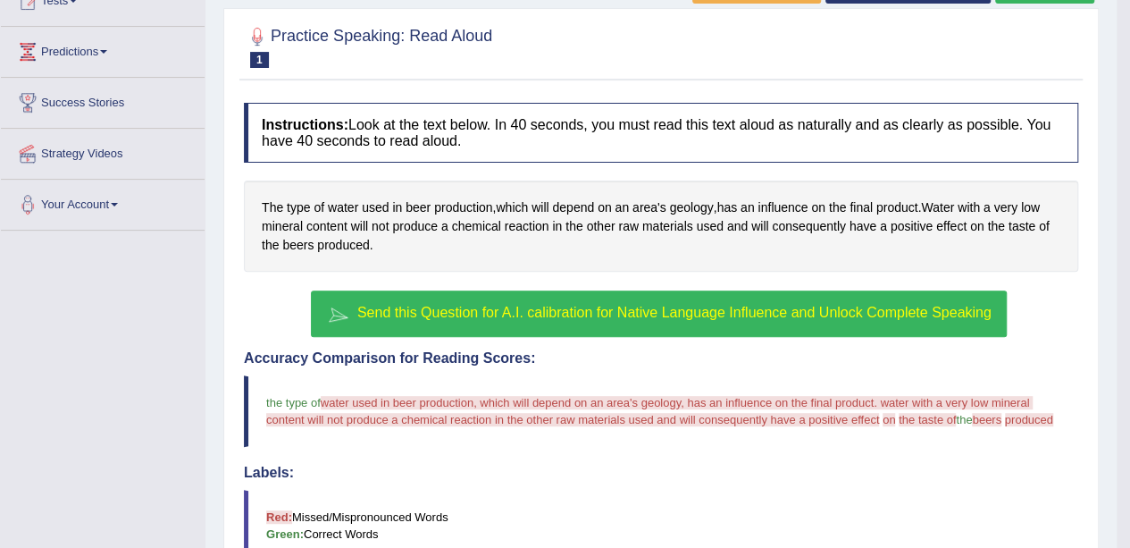
click at [486, 313] on span "Send this Question for A.I. calibration for Native Language Influence and Unloc…" at bounding box center [674, 312] width 634 height 15
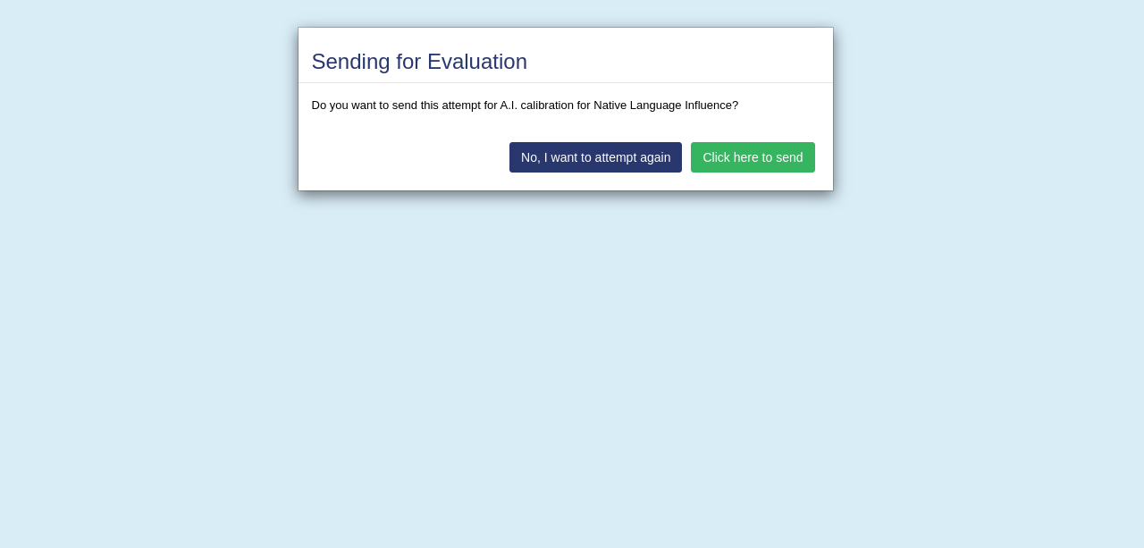
click at [751, 151] on button "Click here to send" at bounding box center [752, 157] width 123 height 30
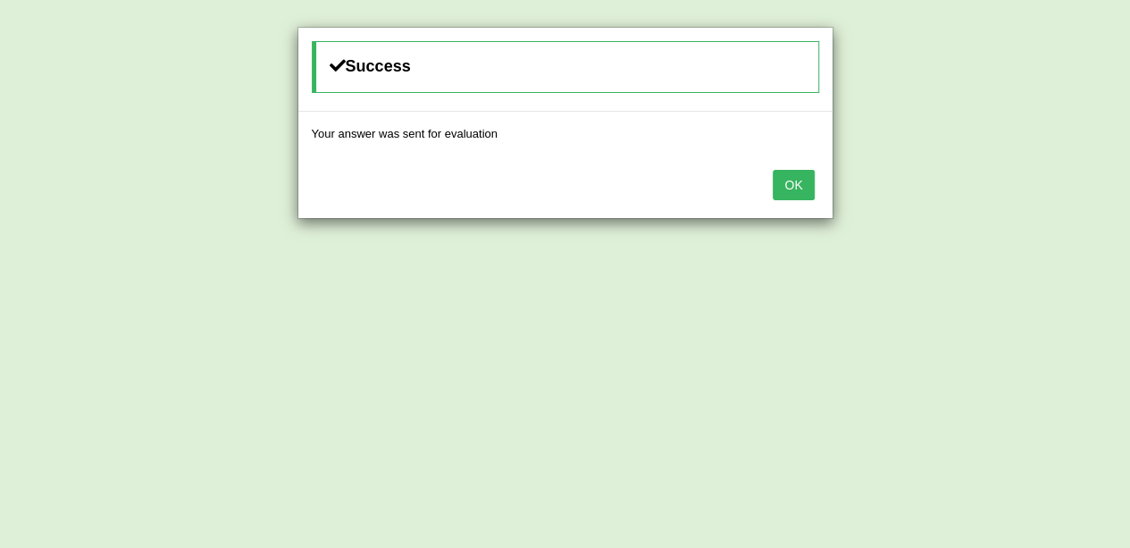
click at [783, 181] on button "OK" at bounding box center [793, 185] width 41 height 30
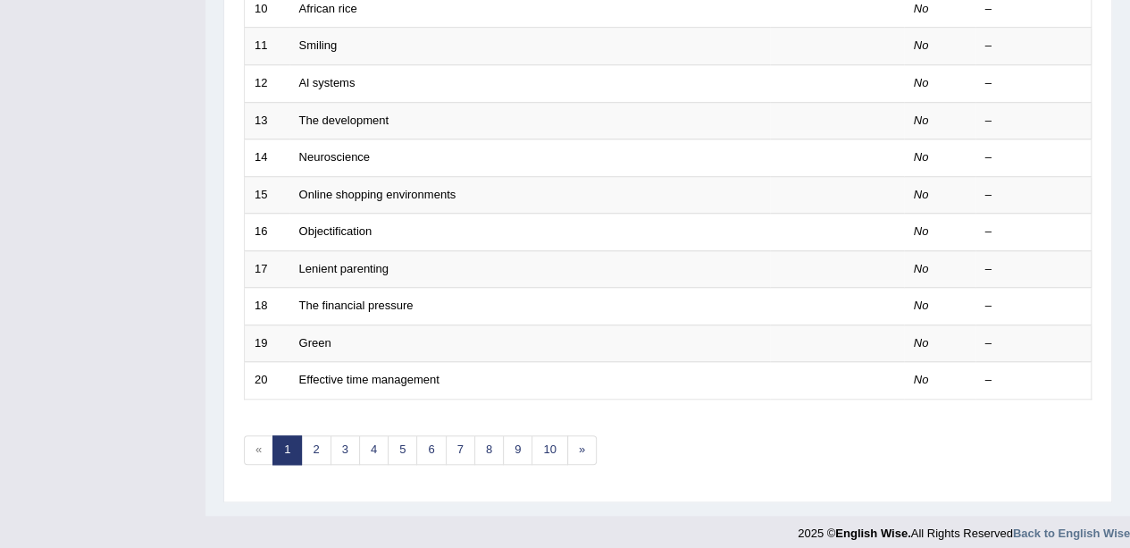
scroll to position [622, 0]
click at [306, 441] on link "2" at bounding box center [315, 450] width 29 height 29
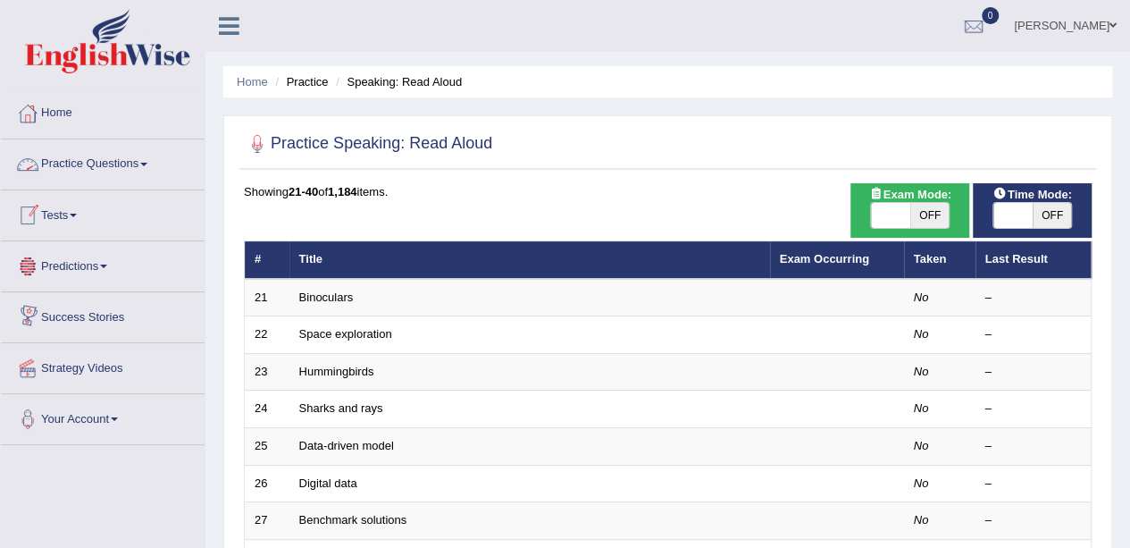
click at [147, 155] on link "Practice Questions" at bounding box center [103, 161] width 204 height 45
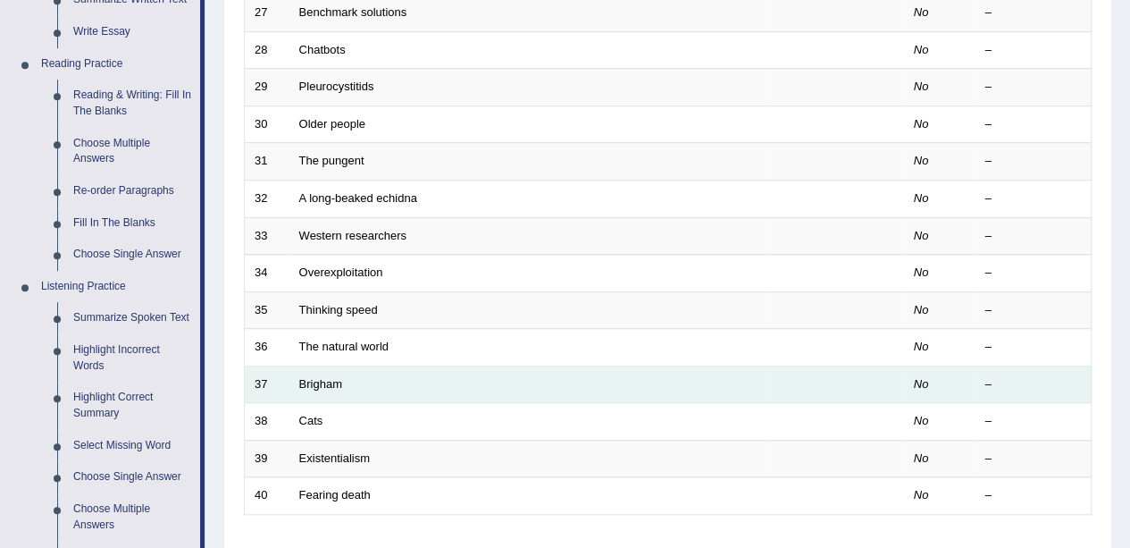
scroll to position [580, 0]
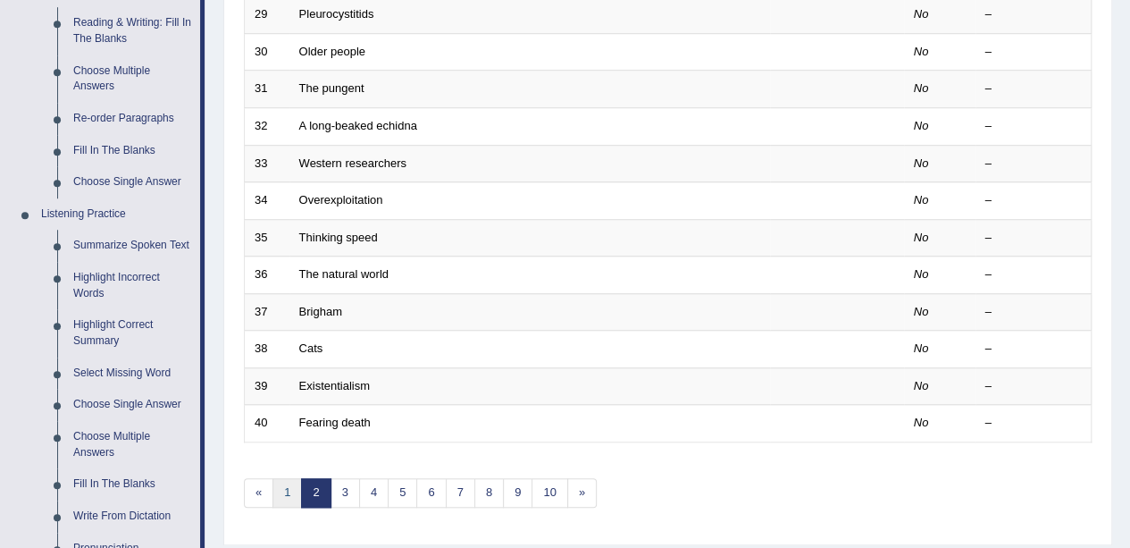
click at [284, 478] on link "1" at bounding box center [287, 492] width 29 height 29
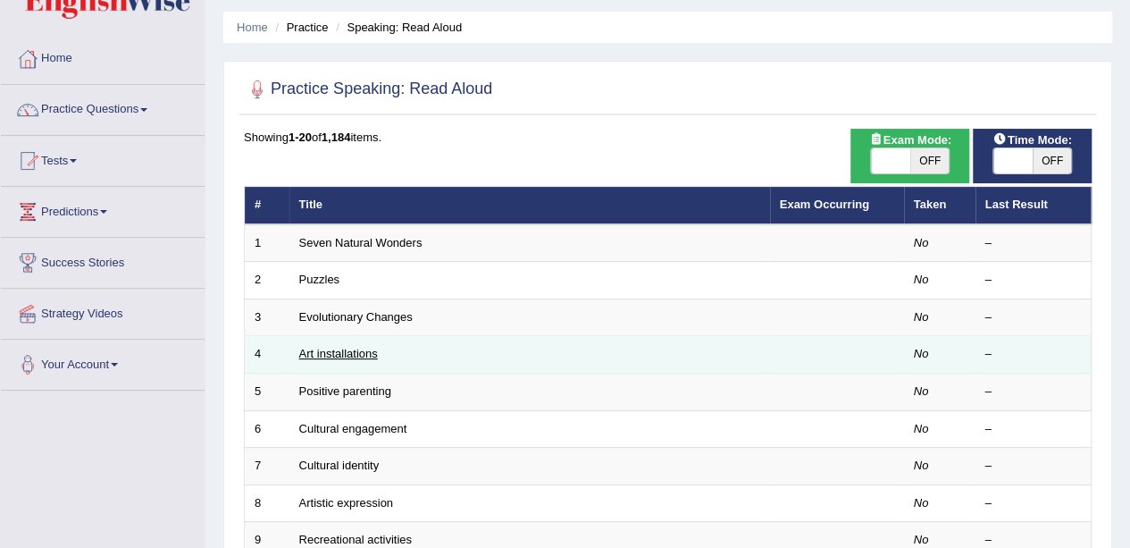
scroll to position [54, 0]
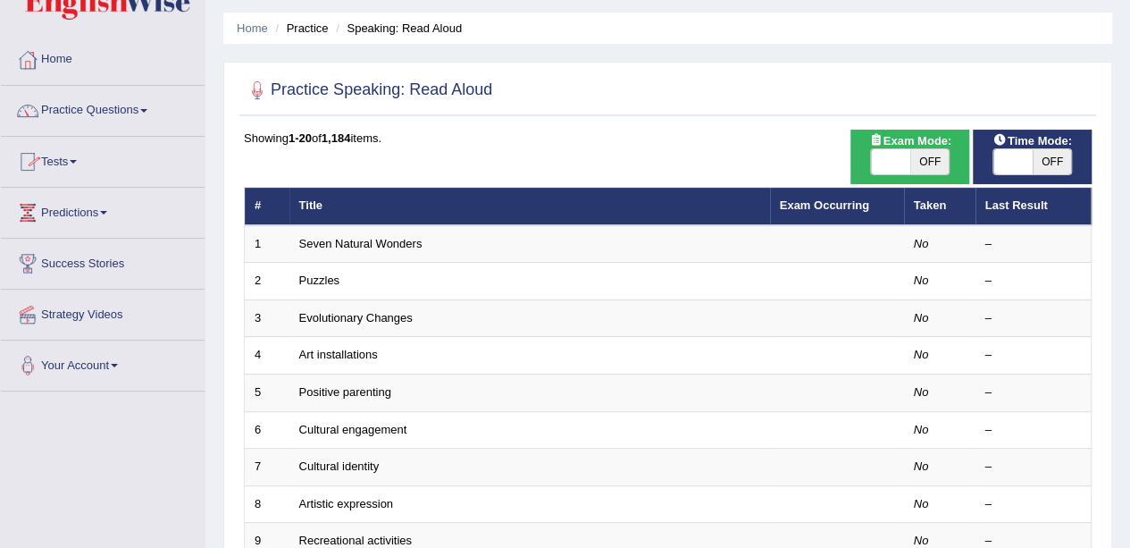
click at [156, 108] on link "Practice Questions" at bounding box center [103, 108] width 204 height 45
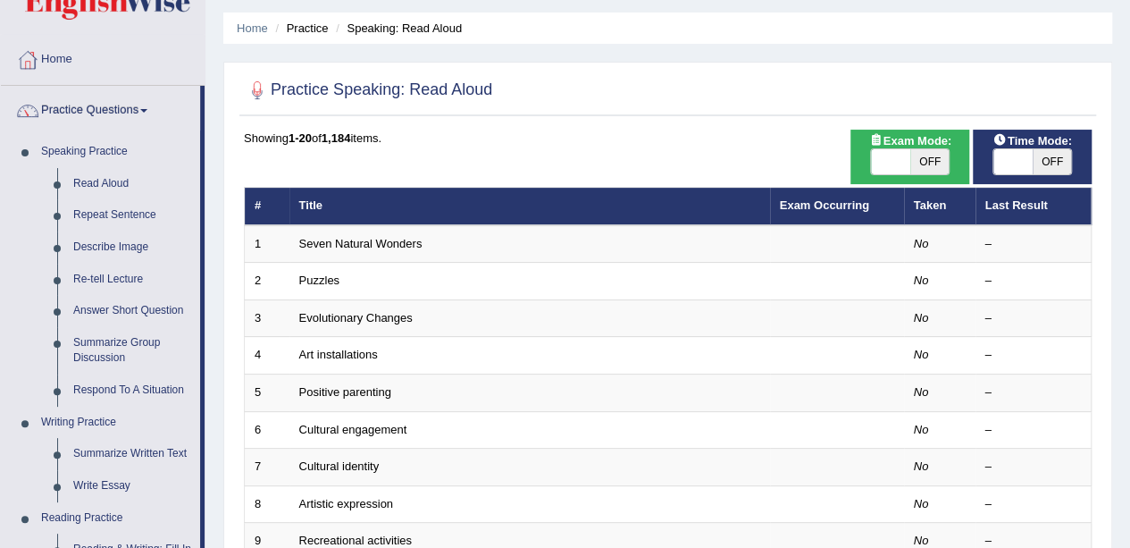
click at [156, 108] on link "Practice Questions" at bounding box center [100, 108] width 199 height 45
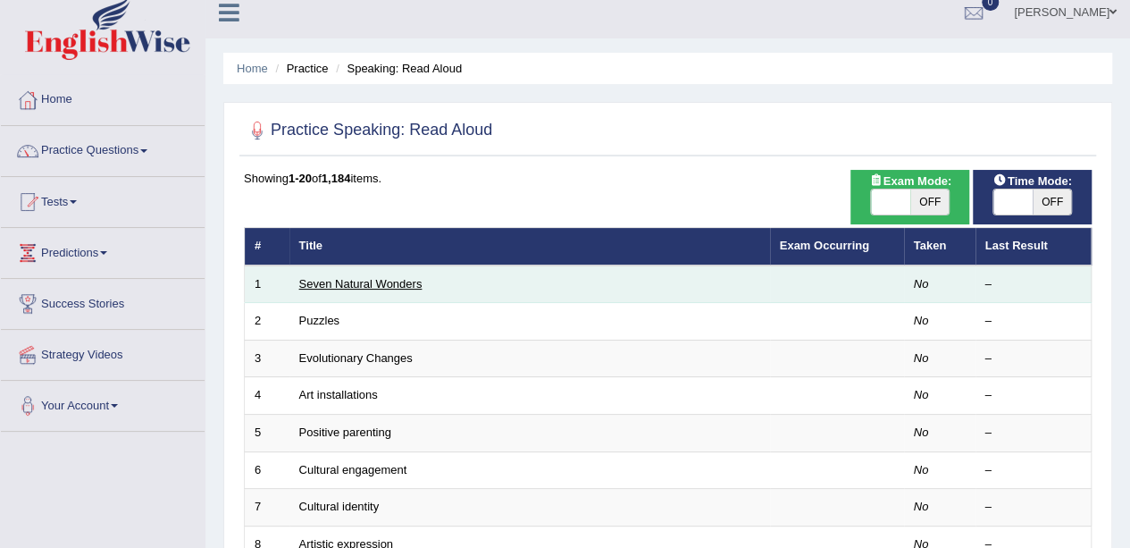
scroll to position [0, 0]
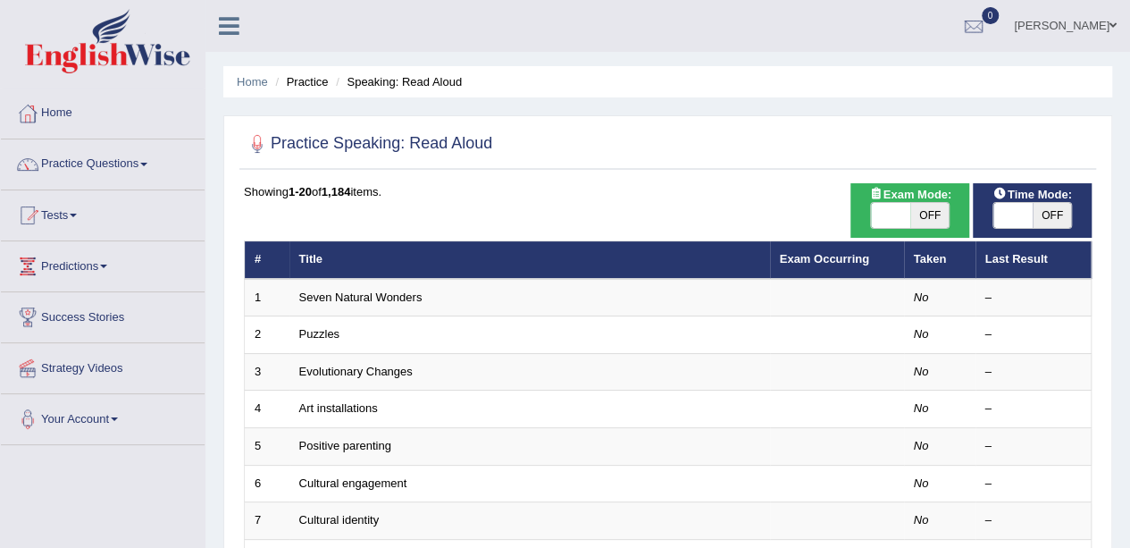
click at [115, 117] on link "Home" at bounding box center [103, 110] width 204 height 45
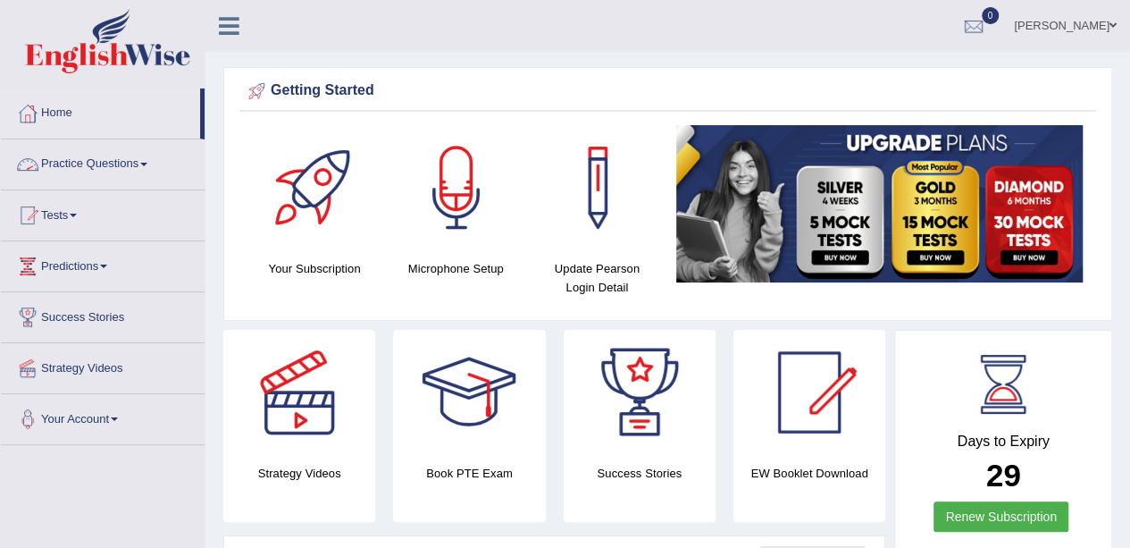
click at [157, 160] on link "Practice Questions" at bounding box center [103, 161] width 204 height 45
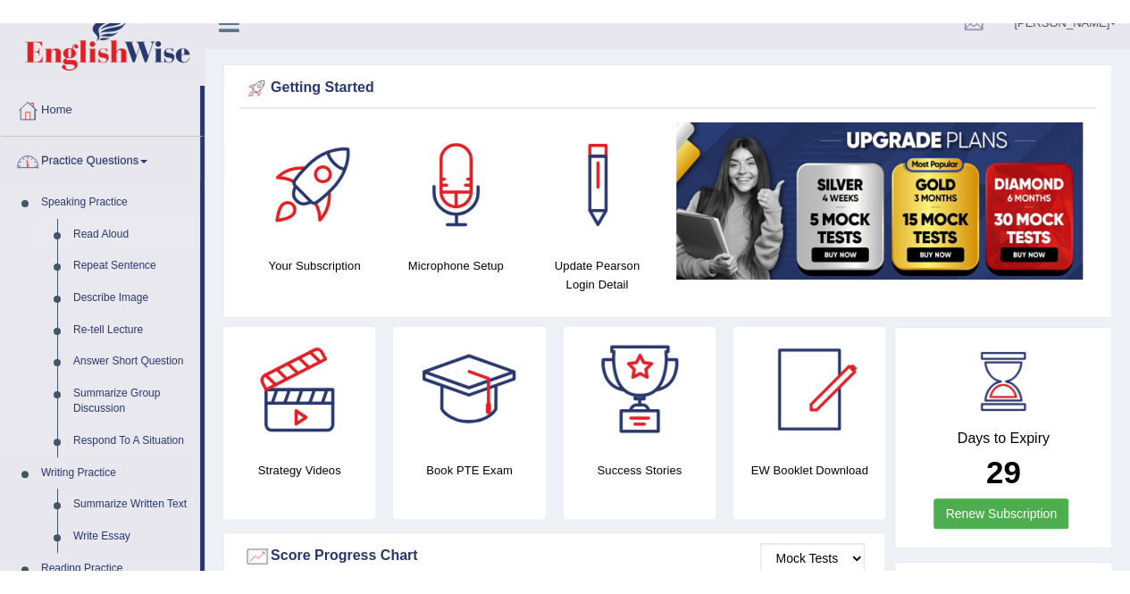
scroll to position [28, 0]
